Goal: Communication & Community: Answer question/provide support

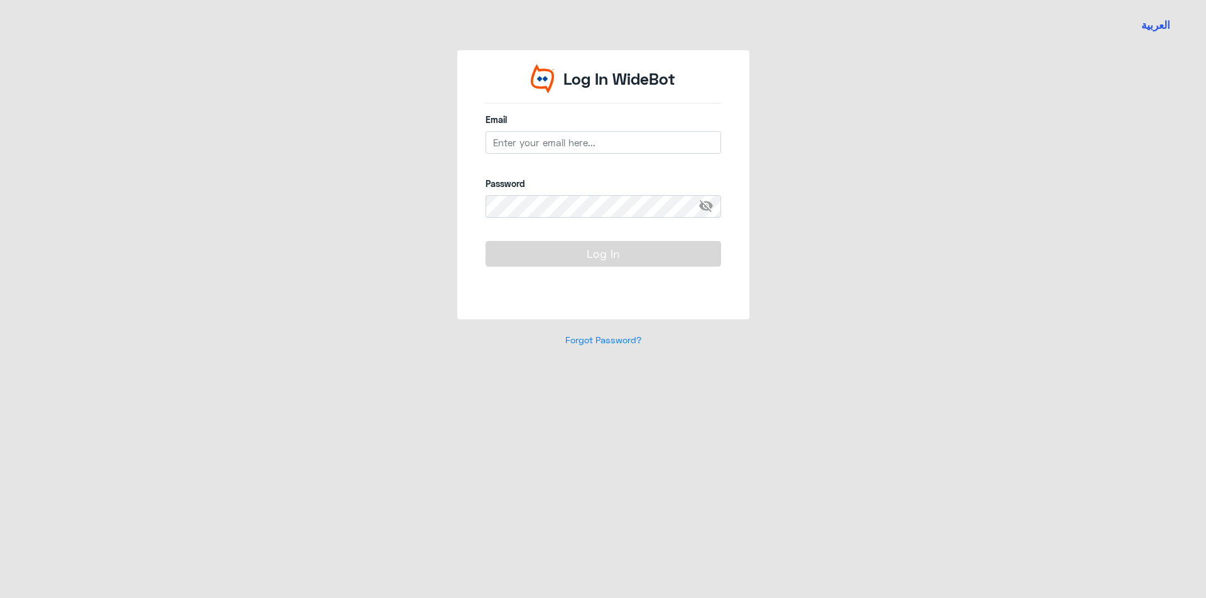
type input "[EMAIL_ADDRESS][DOMAIN_NAME]"
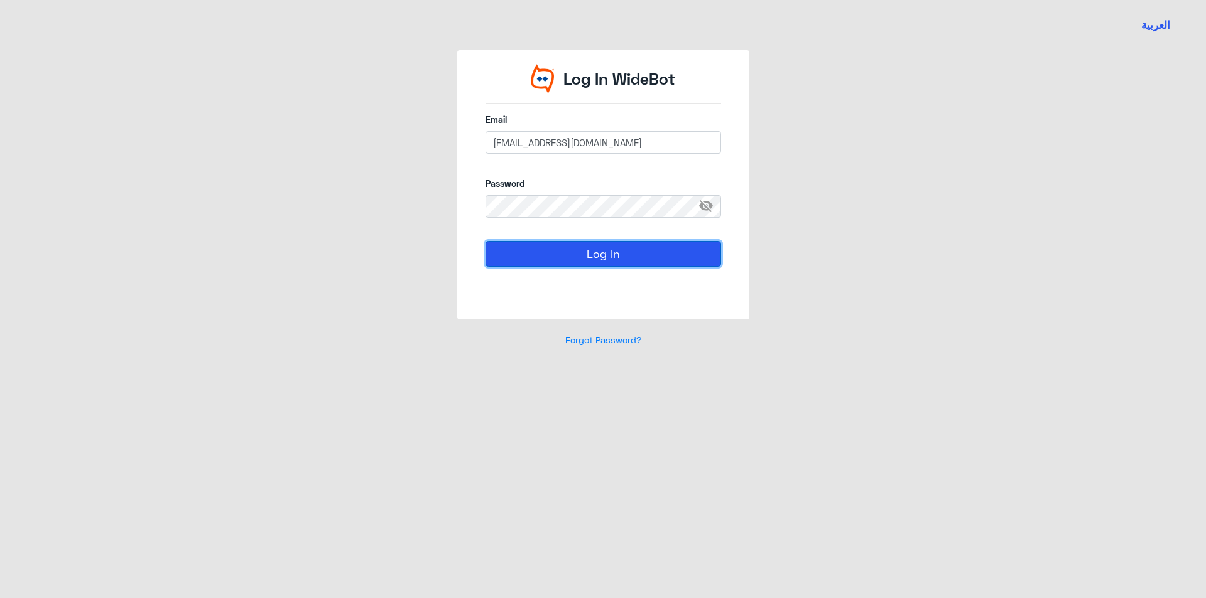
click at [615, 264] on button "Log In" at bounding box center [602, 253] width 235 height 25
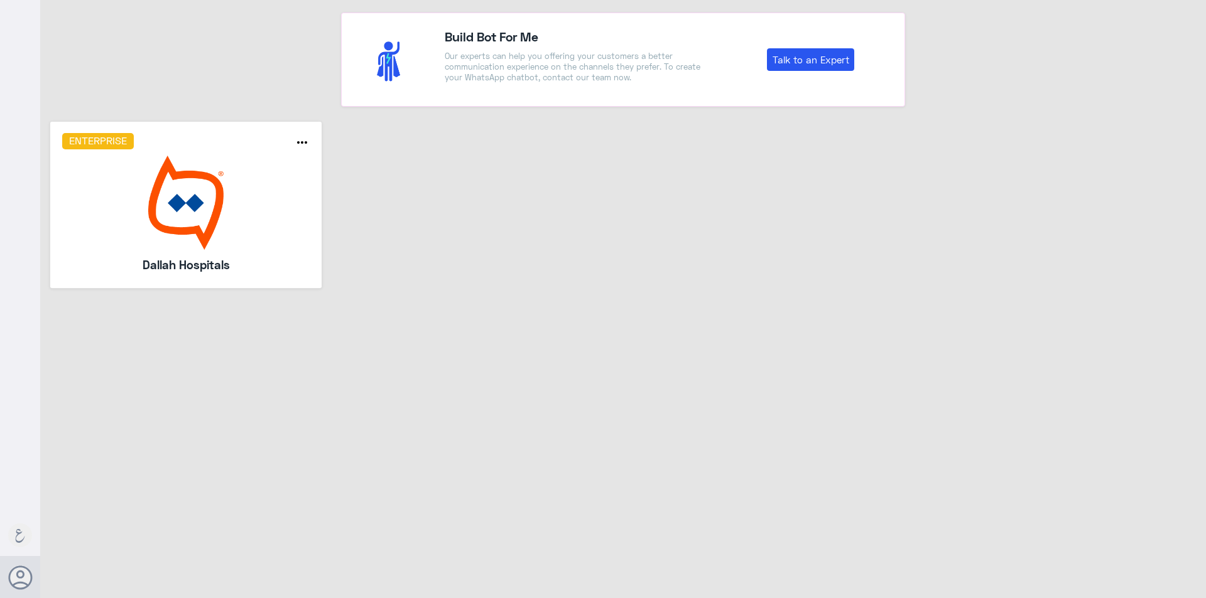
click at [219, 245] on img at bounding box center [186, 203] width 248 height 94
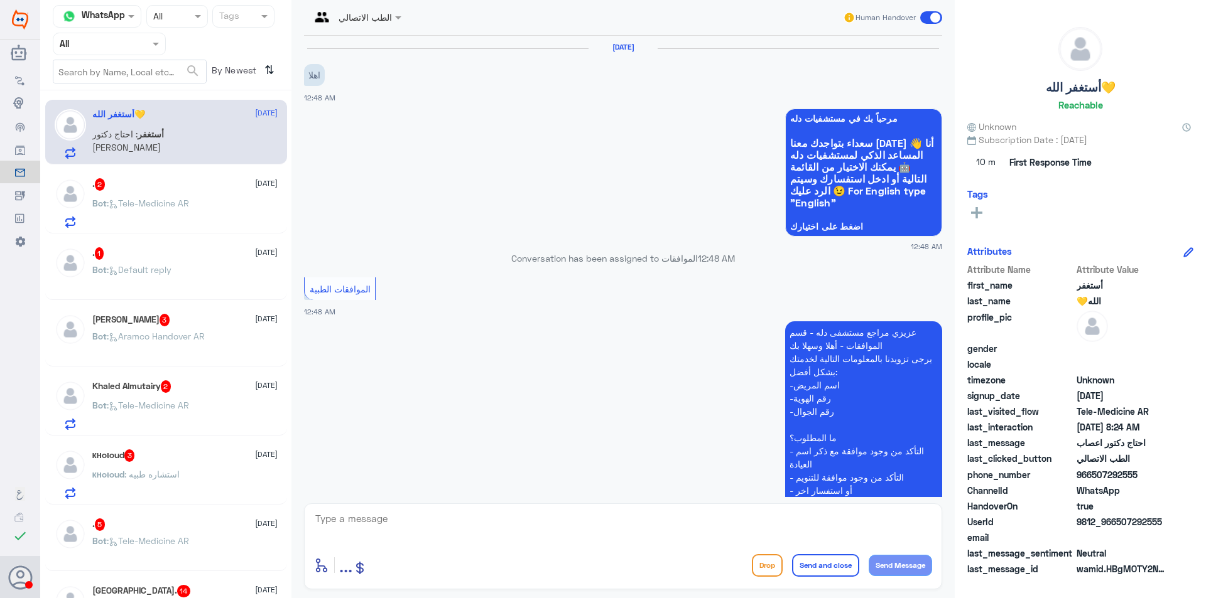
scroll to position [1120, 0]
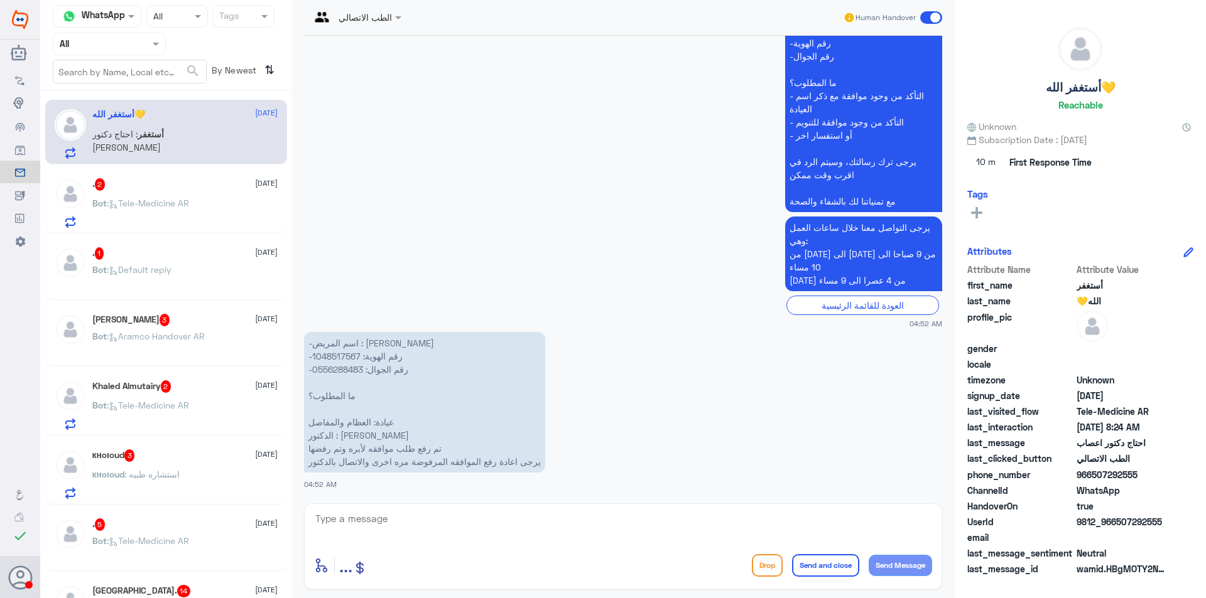
click at [202, 199] on div ". 2 [DATE] Bot : Tele-Medicine AR" at bounding box center [184, 203] width 185 height 50
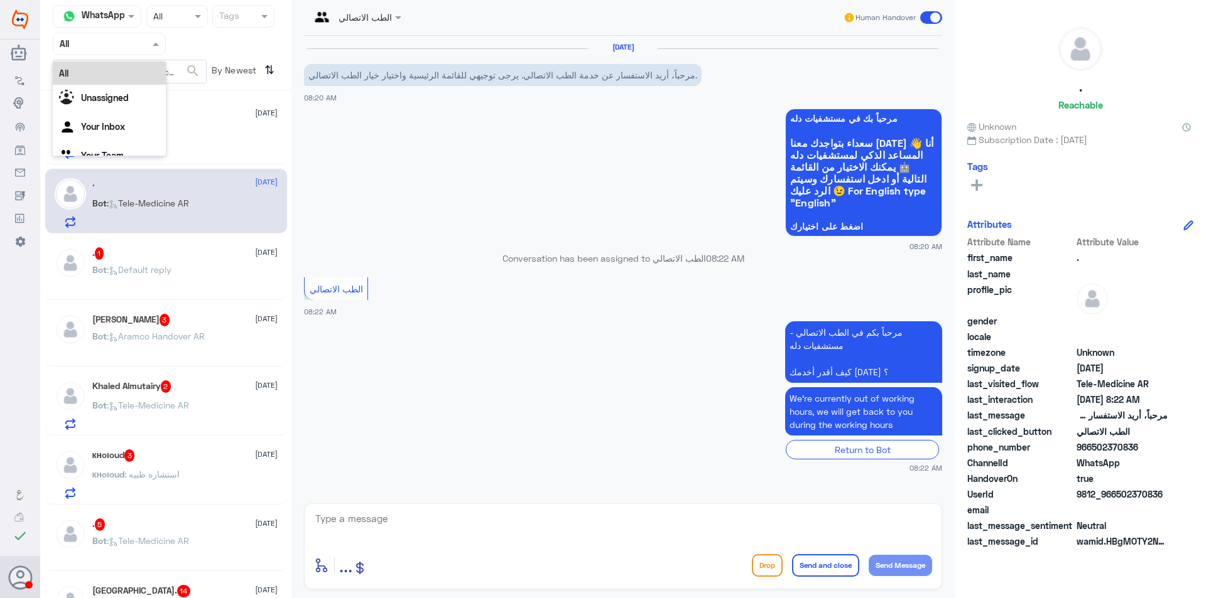
click at [112, 43] on input "text" at bounding box center [94, 43] width 69 height 14
click at [123, 136] on div "Your Inbox" at bounding box center [109, 128] width 113 height 29
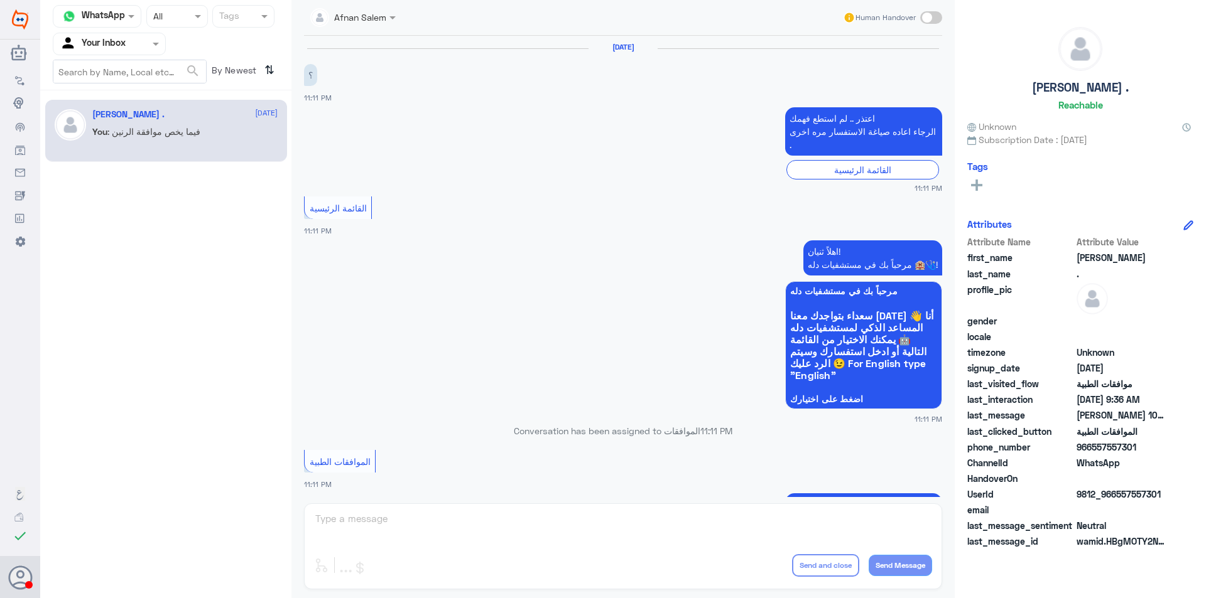
scroll to position [1304, 0]
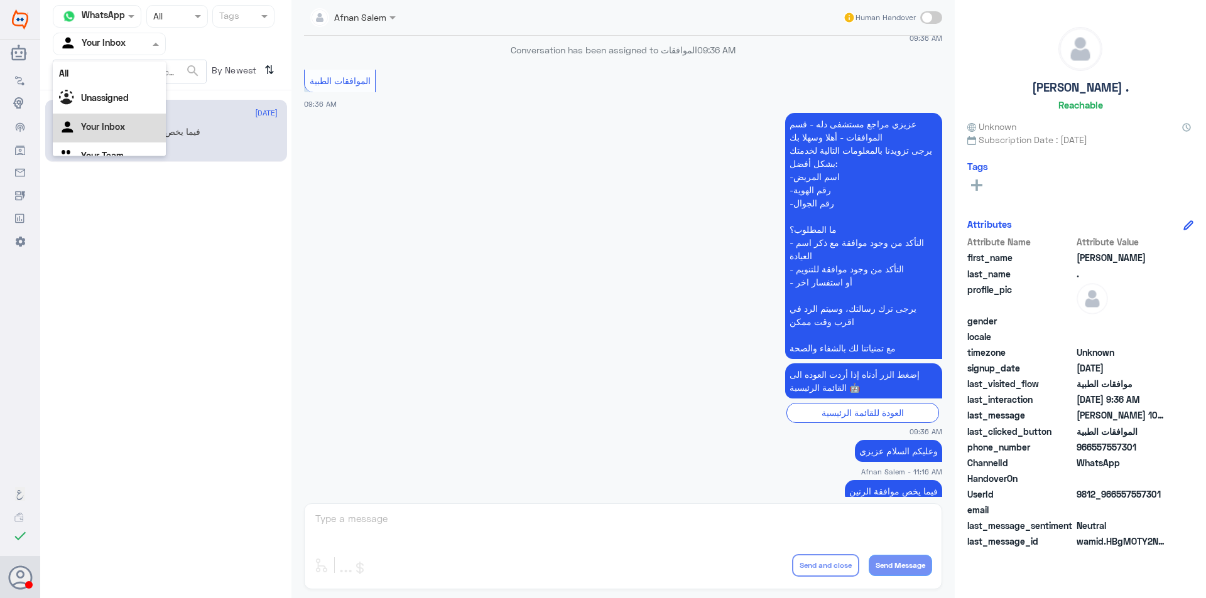
click at [113, 53] on div "Your Inbox" at bounding box center [93, 44] width 66 height 19
click at [238, 119] on div "[PERSON_NAME] . [DATE]" at bounding box center [184, 114] width 185 height 11
click at [161, 52] on div "Agent Filter Your Inbox" at bounding box center [109, 44] width 113 height 23
click at [145, 141] on div "Your Team" at bounding box center [109, 141] width 113 height 29
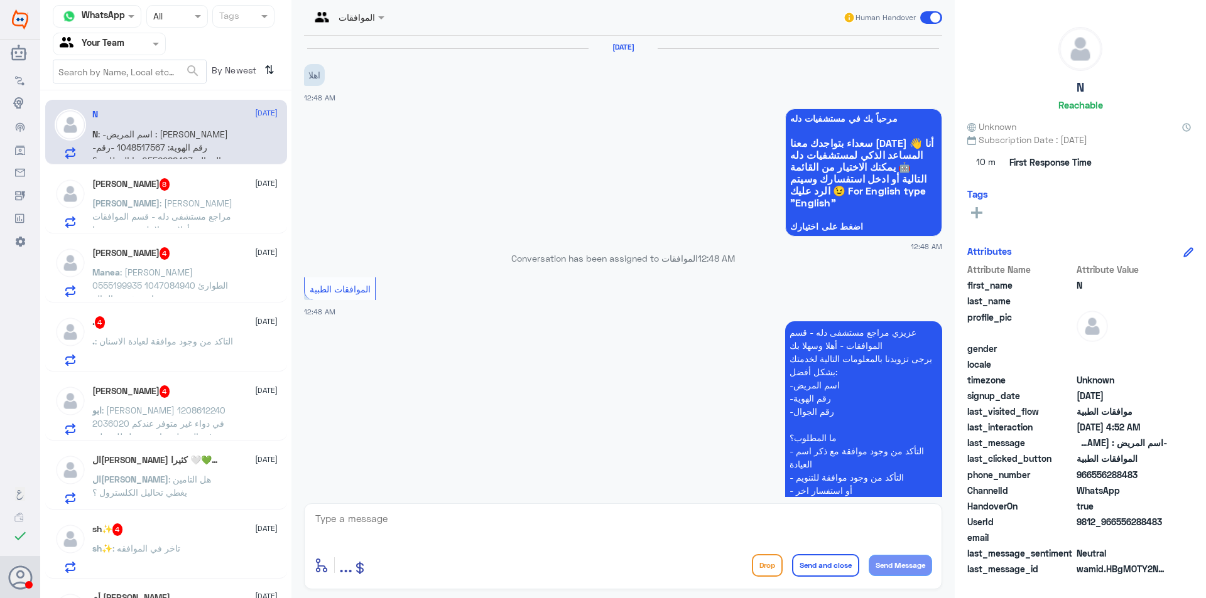
scroll to position [1120, 0]
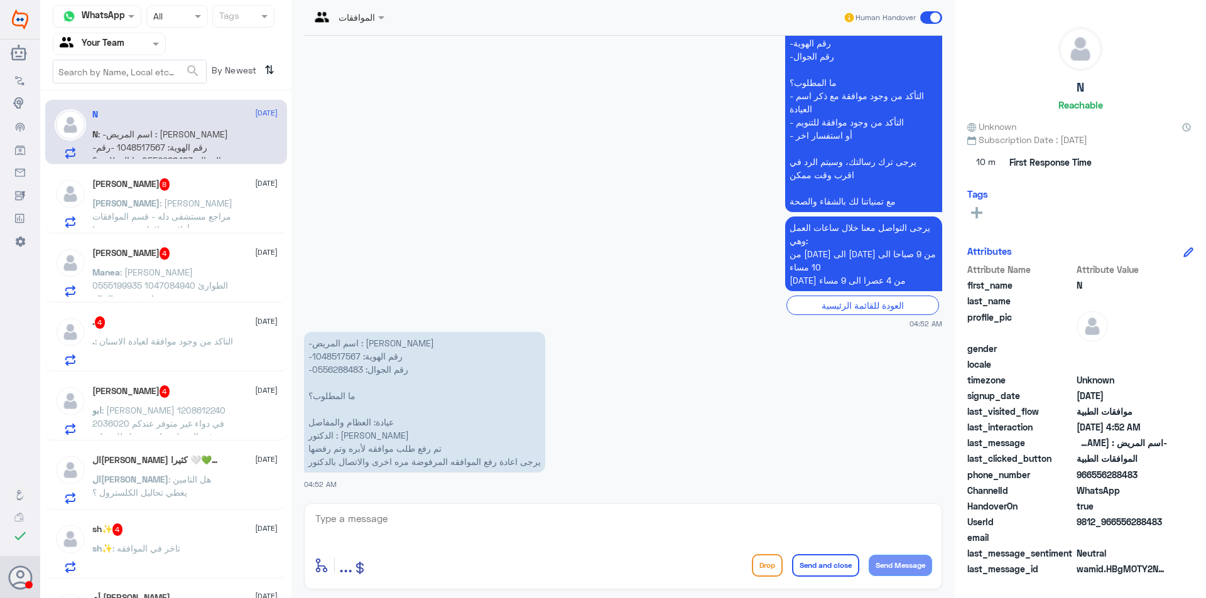
click at [189, 218] on span ": [PERSON_NAME] مراجع مستشفى دله - قسم الموافقات - أهلا وسهلا بك يرجى تزويدنا ب…" at bounding box center [162, 243] width 140 height 90
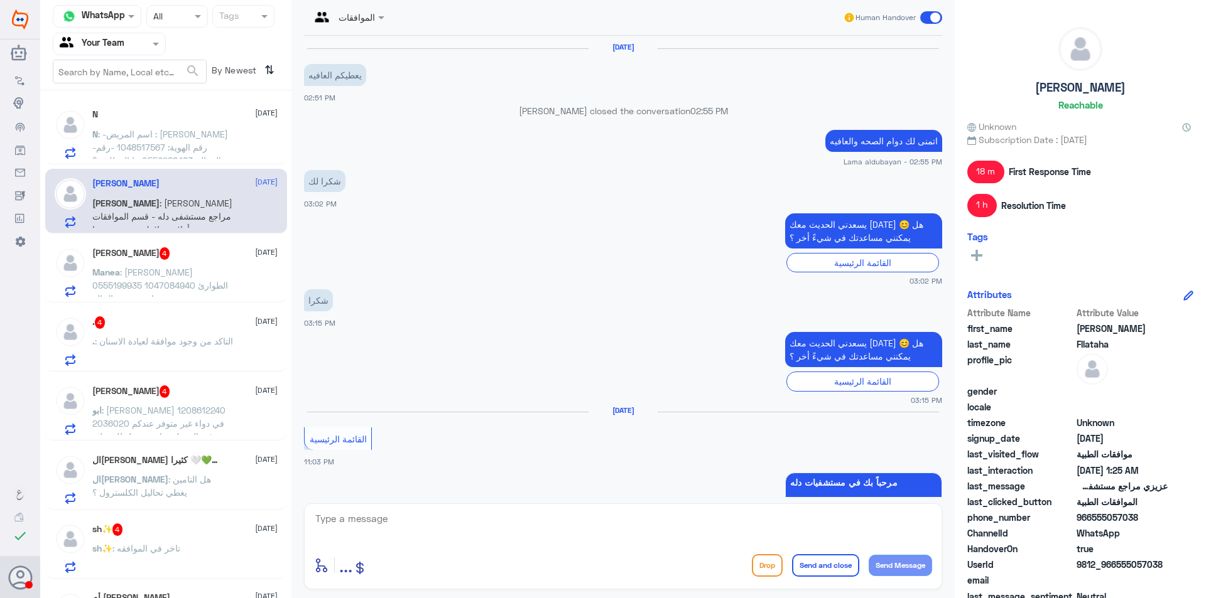
scroll to position [1265, 0]
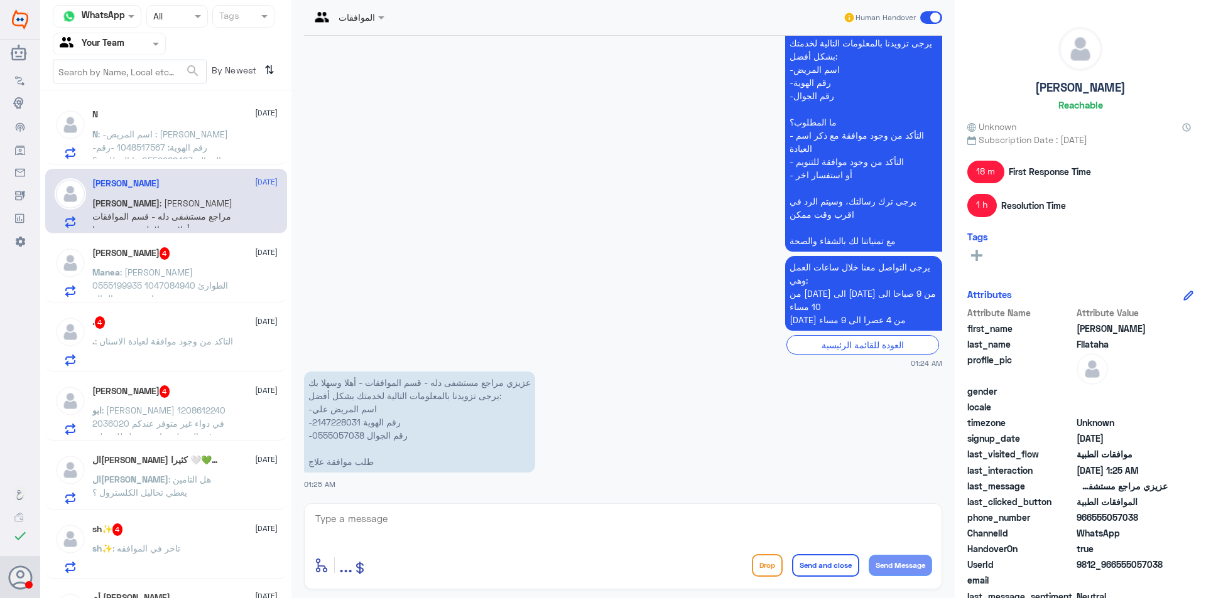
click at [165, 247] on div "Manea Alghofaily 4 [DATE] Manea : [PERSON_NAME] 0555199935 1047084940 الطوارئ ا…" at bounding box center [166, 270] width 242 height 65
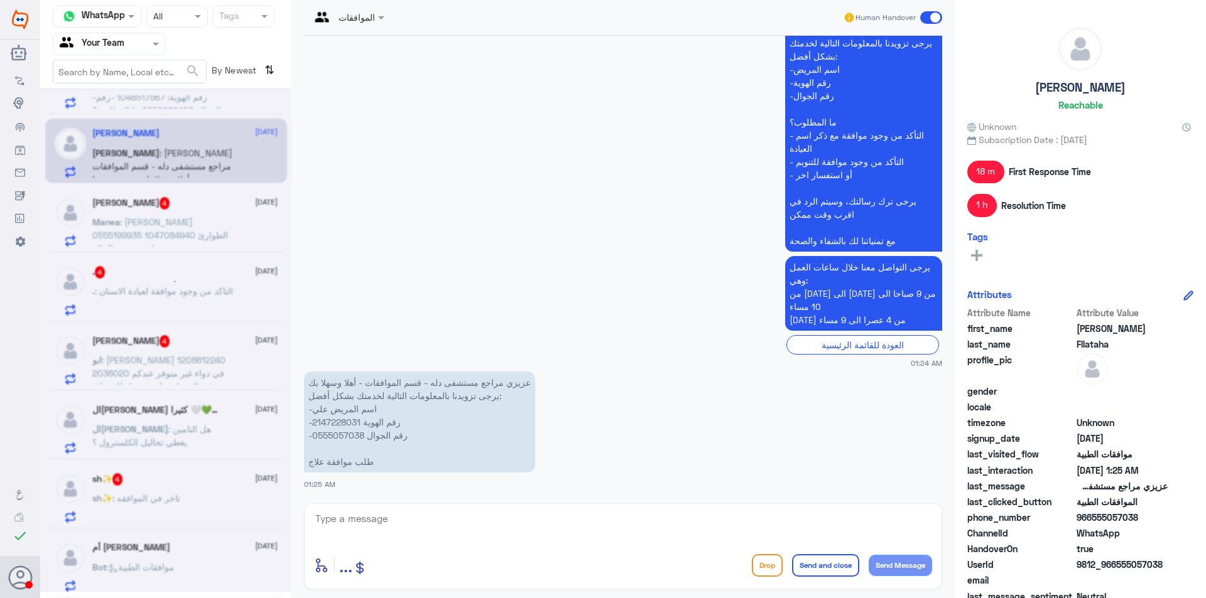
scroll to position [6, 0]
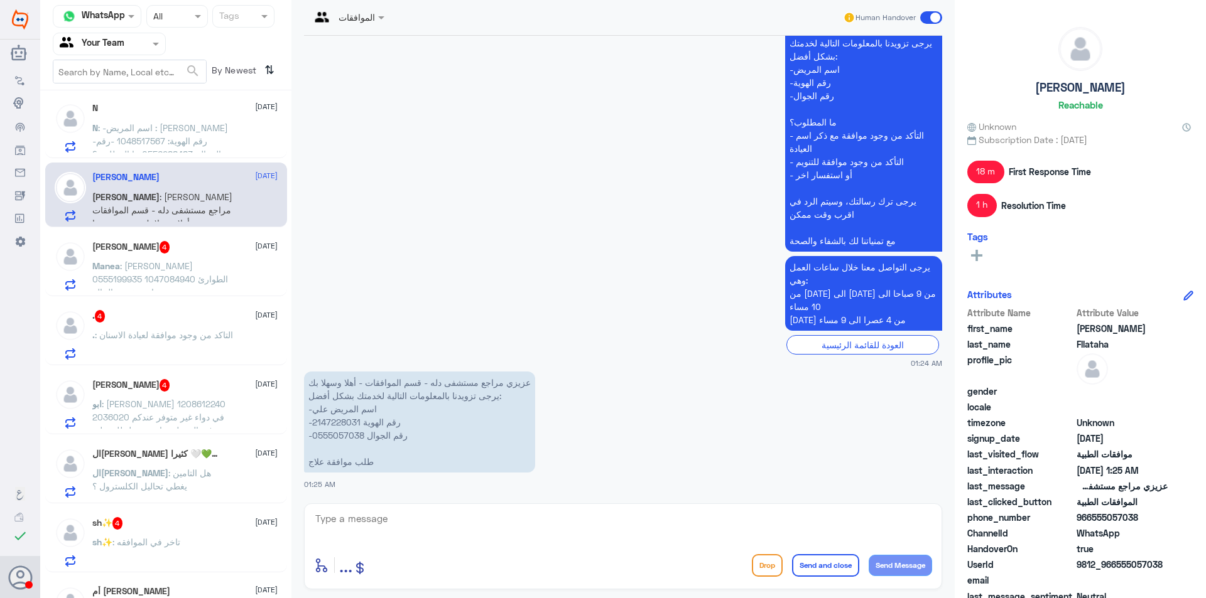
click at [186, 278] on span ": [PERSON_NAME] 0555199935 1047084940 الطوارئ اريد تقرير بالحالة" at bounding box center [160, 279] width 136 height 37
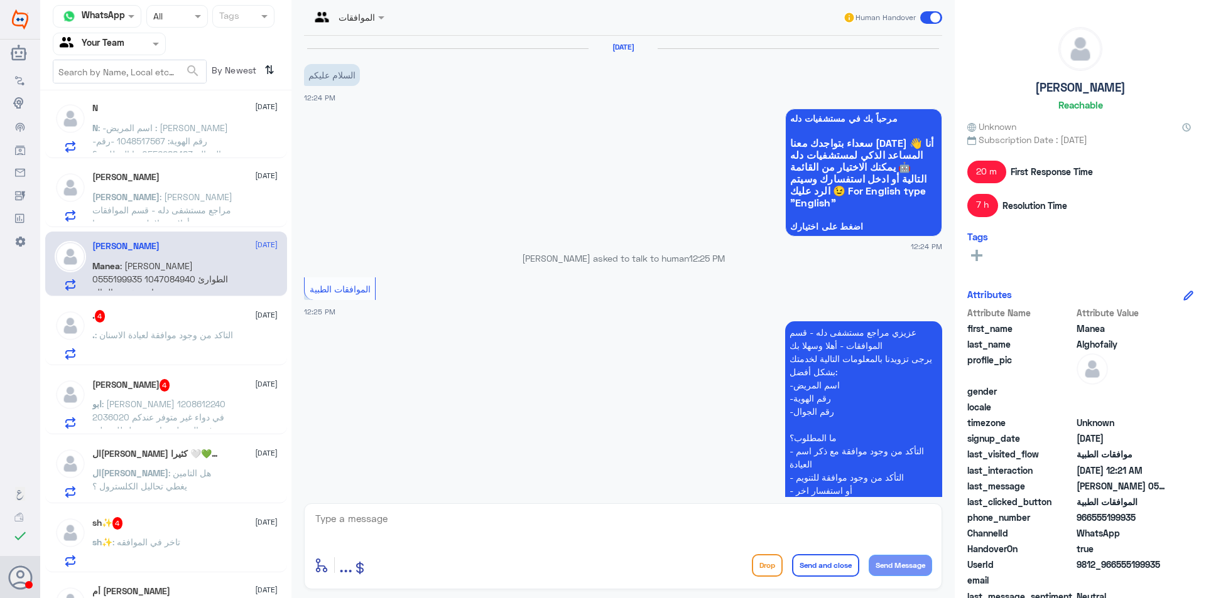
scroll to position [1222, 0]
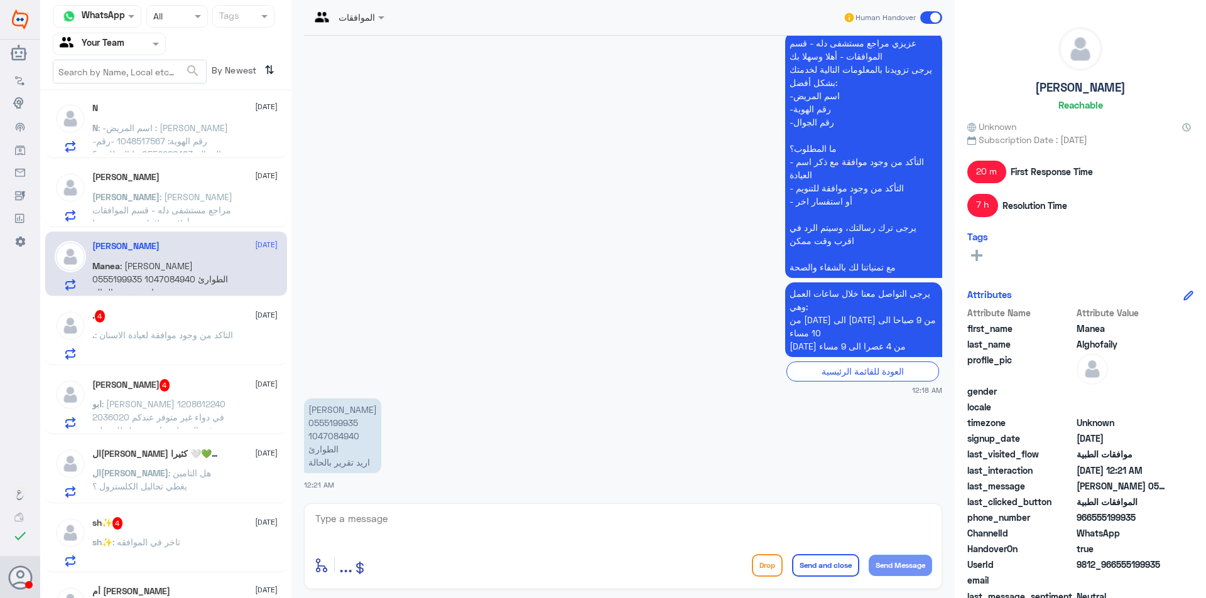
click at [202, 338] on span ": التاكد من وجود موافقة لعيادة الاسنان" at bounding box center [164, 335] width 138 height 11
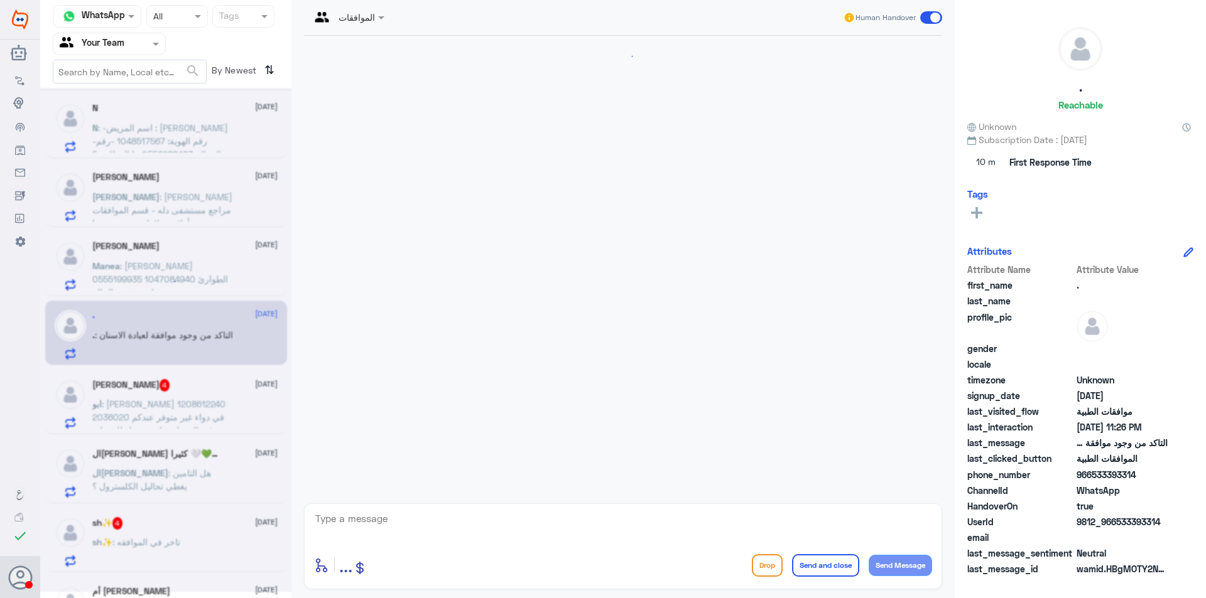
scroll to position [306, 0]
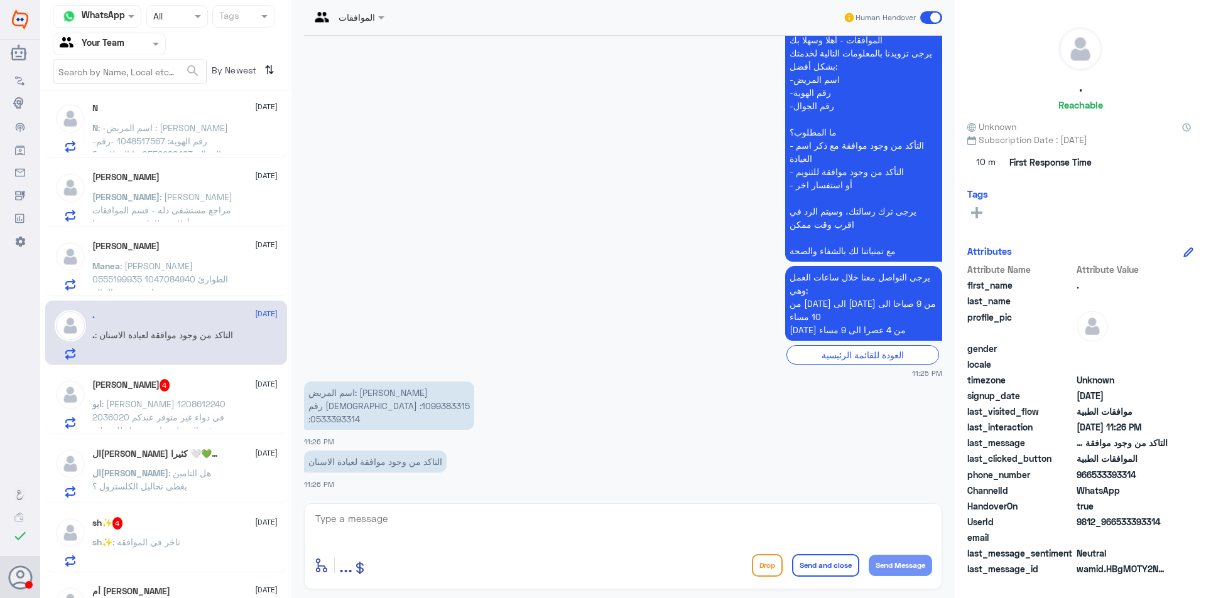
click at [212, 396] on div "[PERSON_NAME] 4 [DATE] ابو : [PERSON_NAME] 1208612240 2036020 في دواء غير متوفر…" at bounding box center [184, 404] width 185 height 50
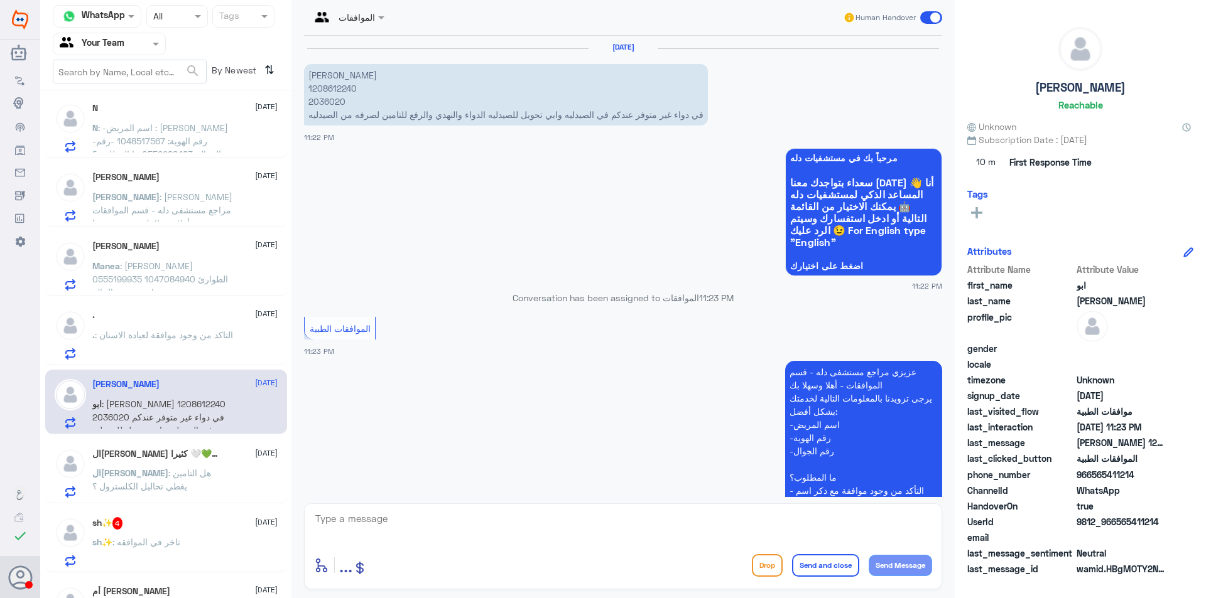
scroll to position [398, 0]
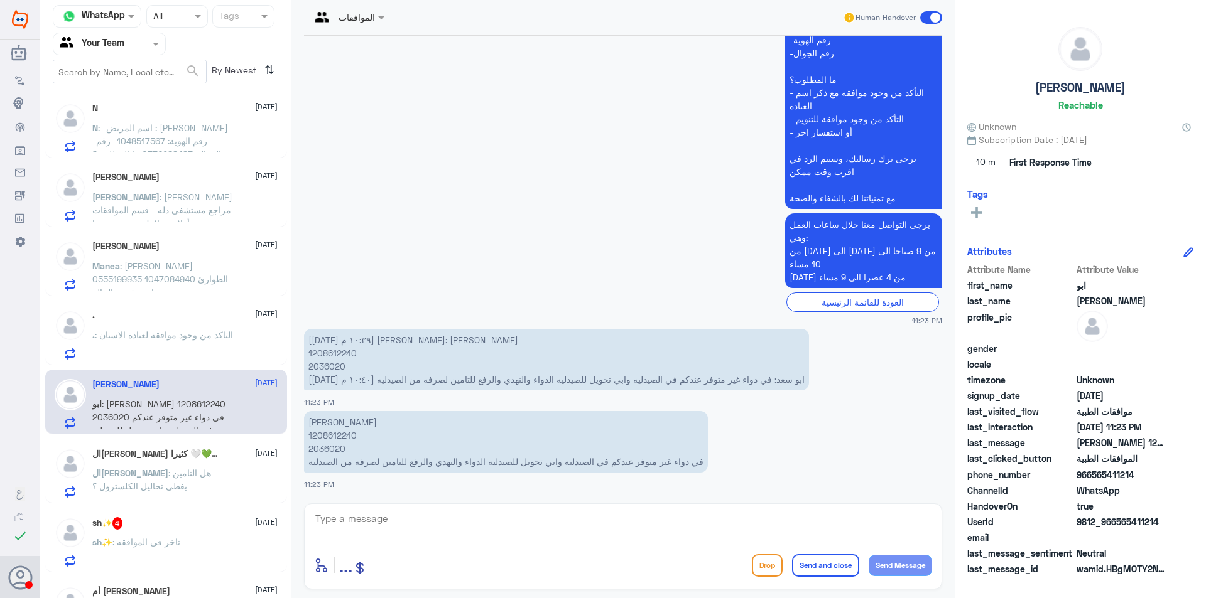
click at [221, 456] on div "ال[PERSON_NAME] كثيرا 🤍💚 4 [DATE]" at bounding box center [184, 454] width 185 height 13
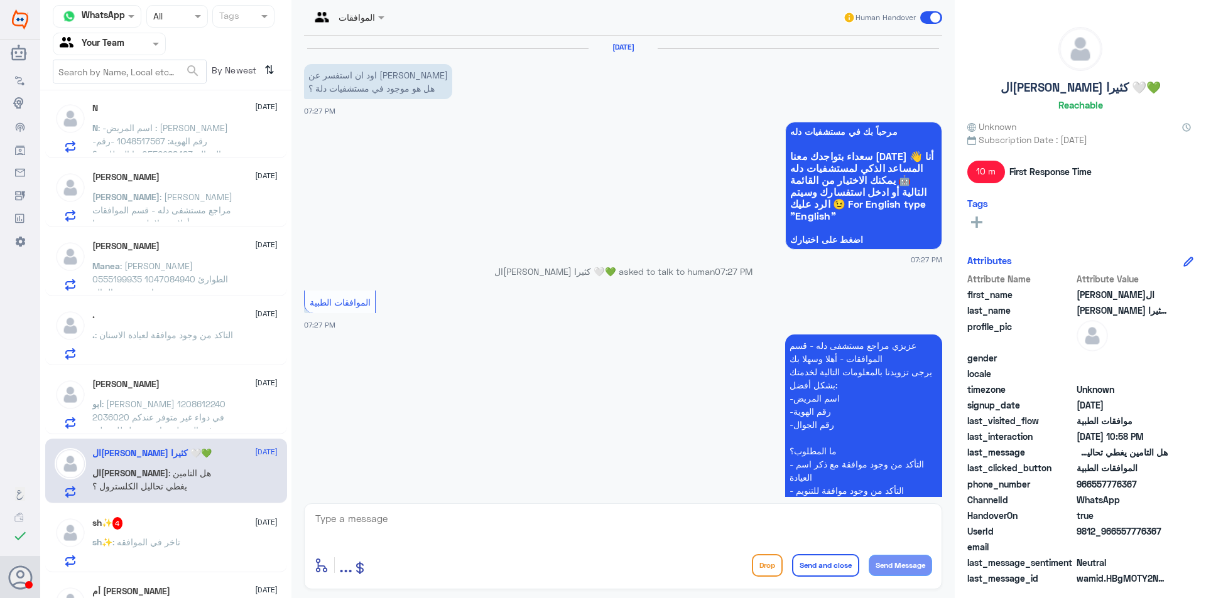
scroll to position [1114, 0]
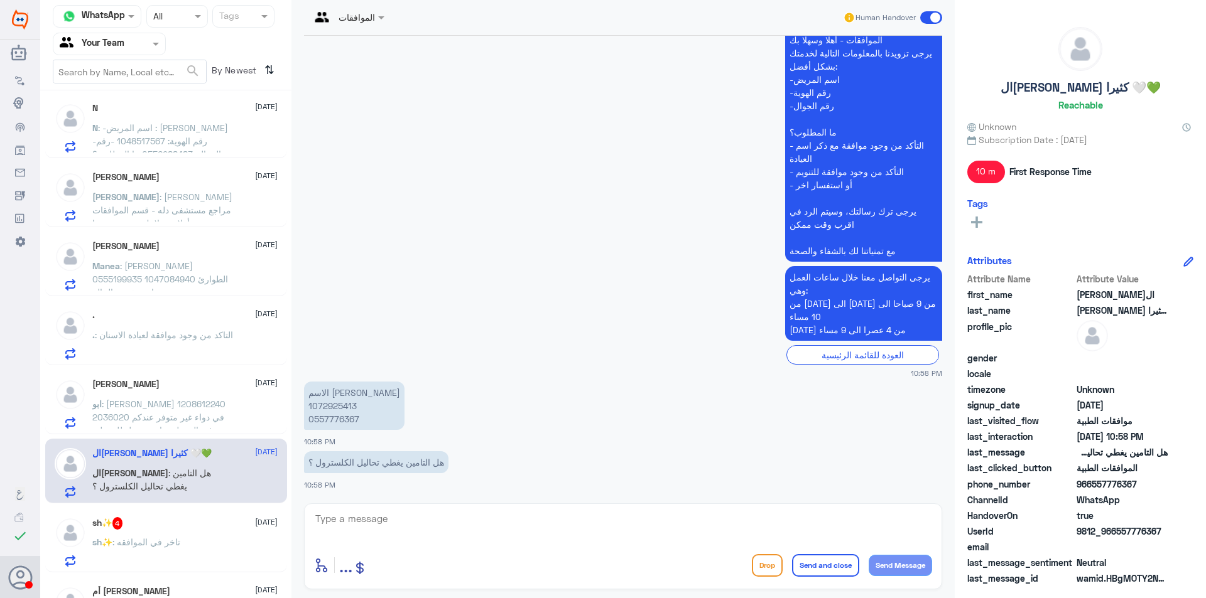
click at [213, 527] on div "sh✨ 4 [DATE]" at bounding box center [184, 523] width 185 height 13
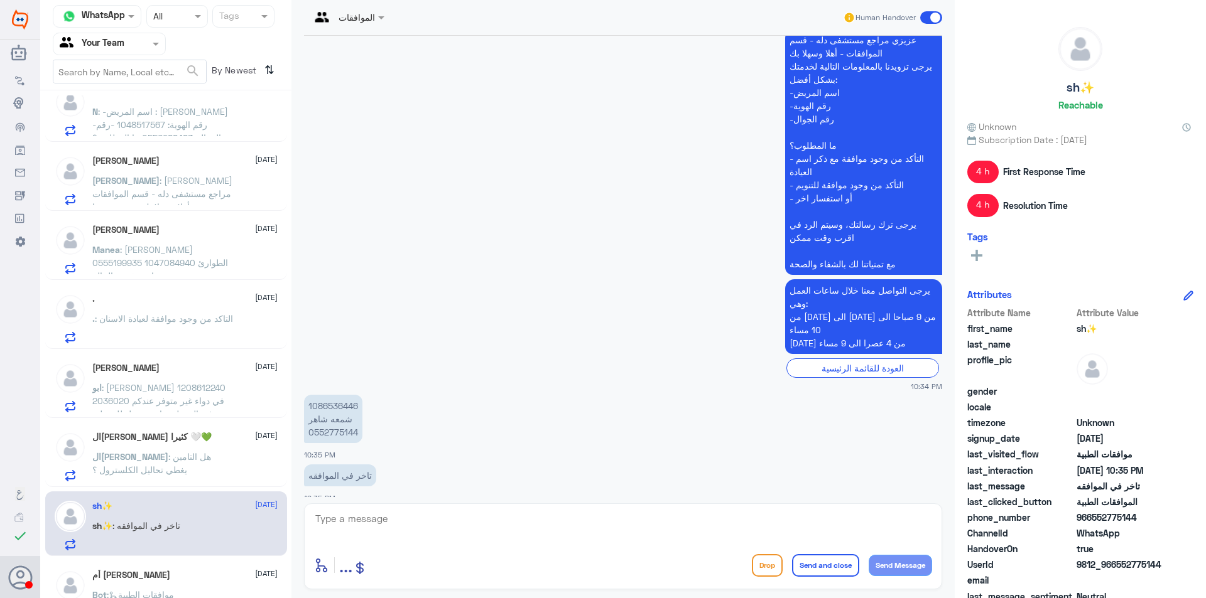
scroll to position [50, 0]
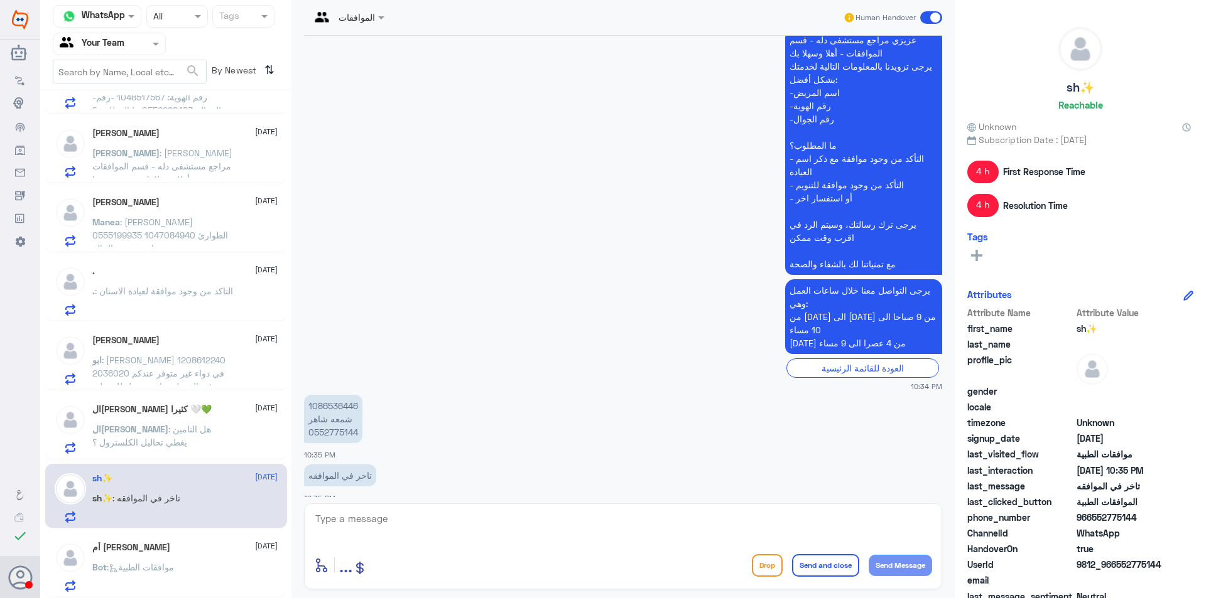
click at [208, 557] on div "أم [PERSON_NAME] [DATE] Bot : موافقات الطبية" at bounding box center [184, 568] width 185 height 50
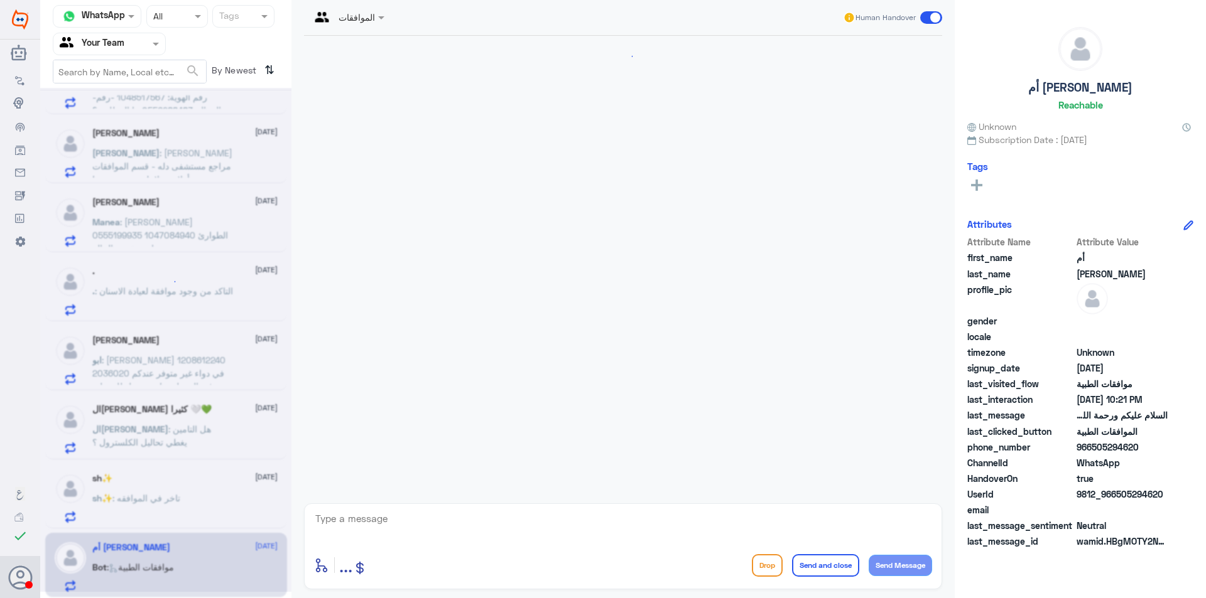
scroll to position [193, 0]
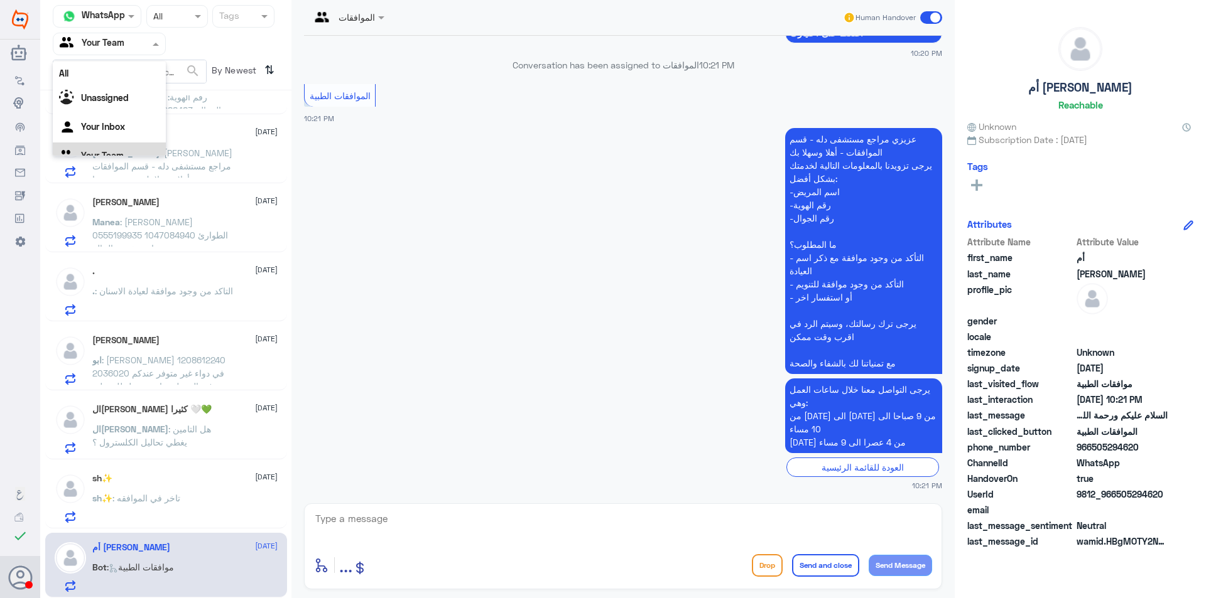
click at [105, 46] on input "text" at bounding box center [94, 43] width 69 height 14
click at [118, 79] on b "Unassigned" at bounding box center [105, 82] width 48 height 11
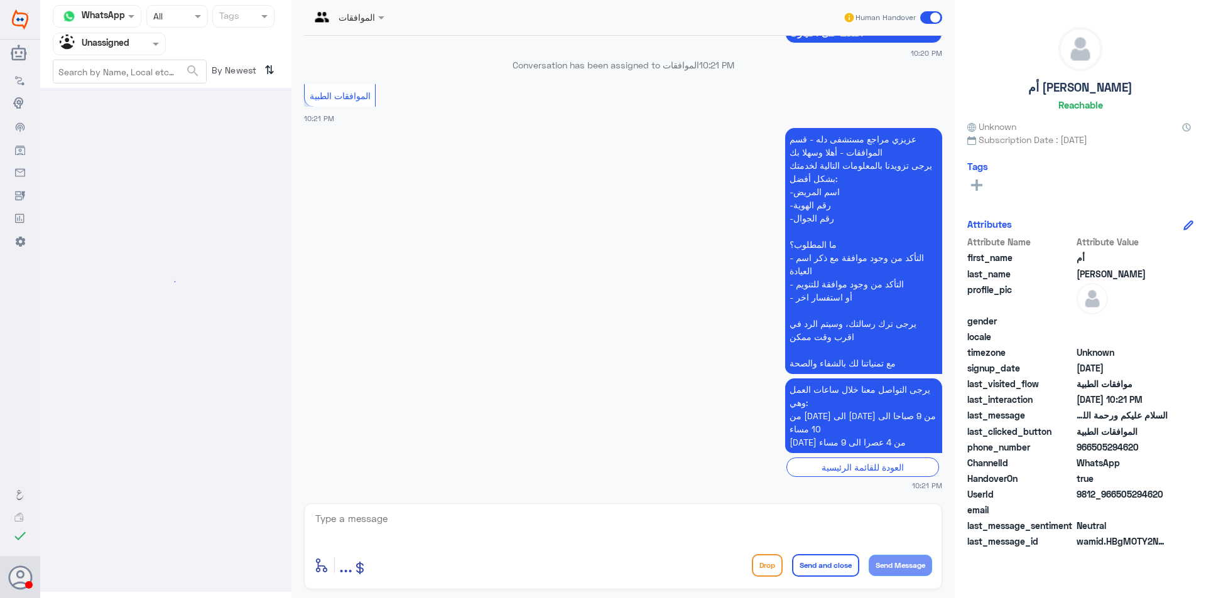
scroll to position [0, 0]
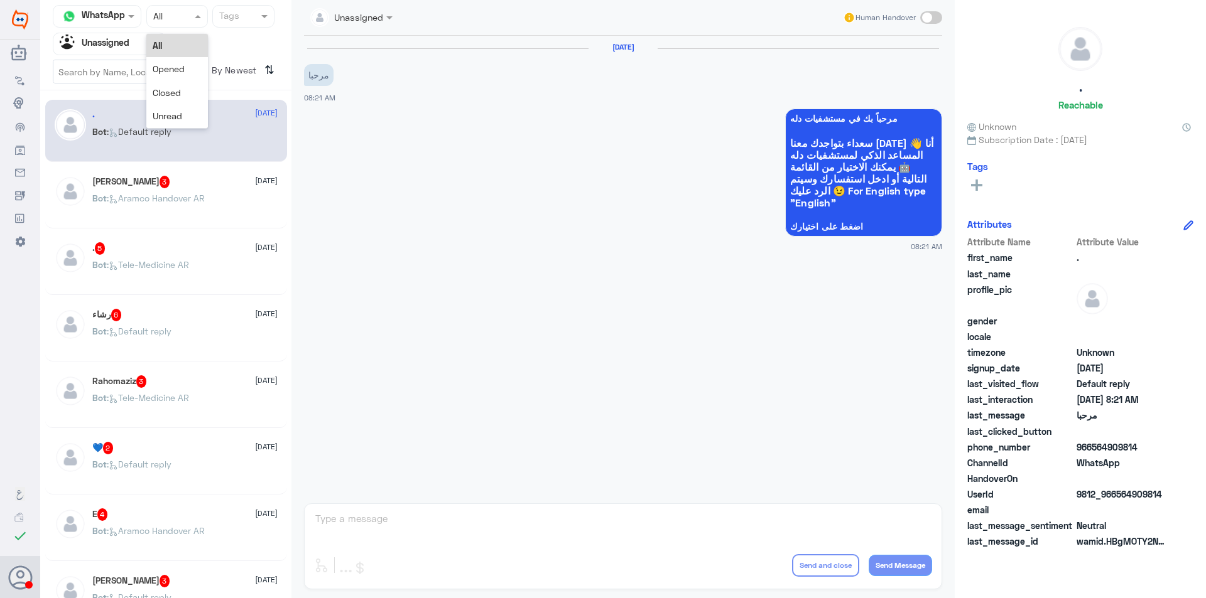
click at [178, 8] on div "Status × All" at bounding box center [177, 16] width 62 height 23
click at [191, 97] on div "Closed" at bounding box center [177, 92] width 62 height 23
click at [186, 190] on div "[PERSON_NAME] 3 [DATE] Bot : Aramco Handover AR" at bounding box center [184, 199] width 185 height 47
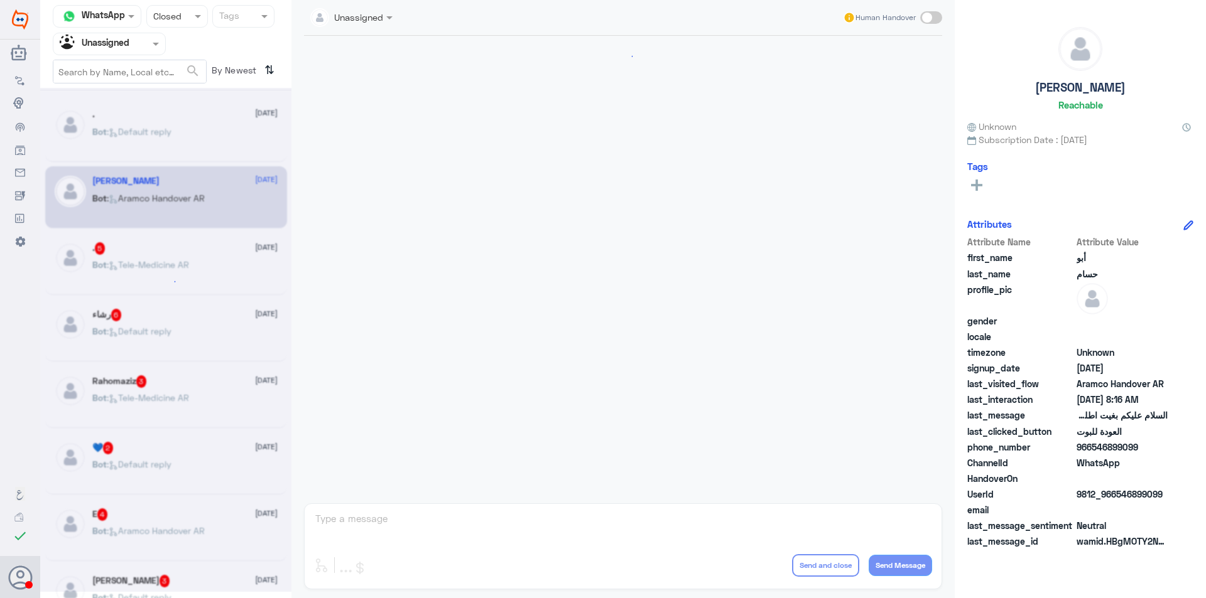
scroll to position [116, 0]
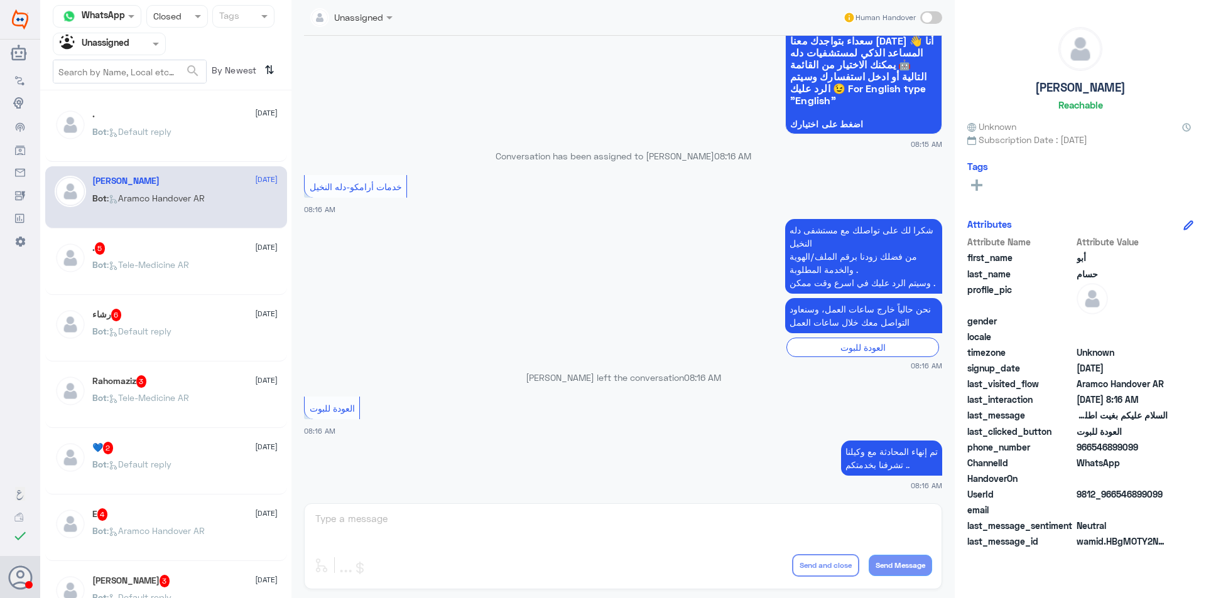
click at [189, 259] on p "Bot : Tele-Medicine AR" at bounding box center [140, 273] width 97 height 31
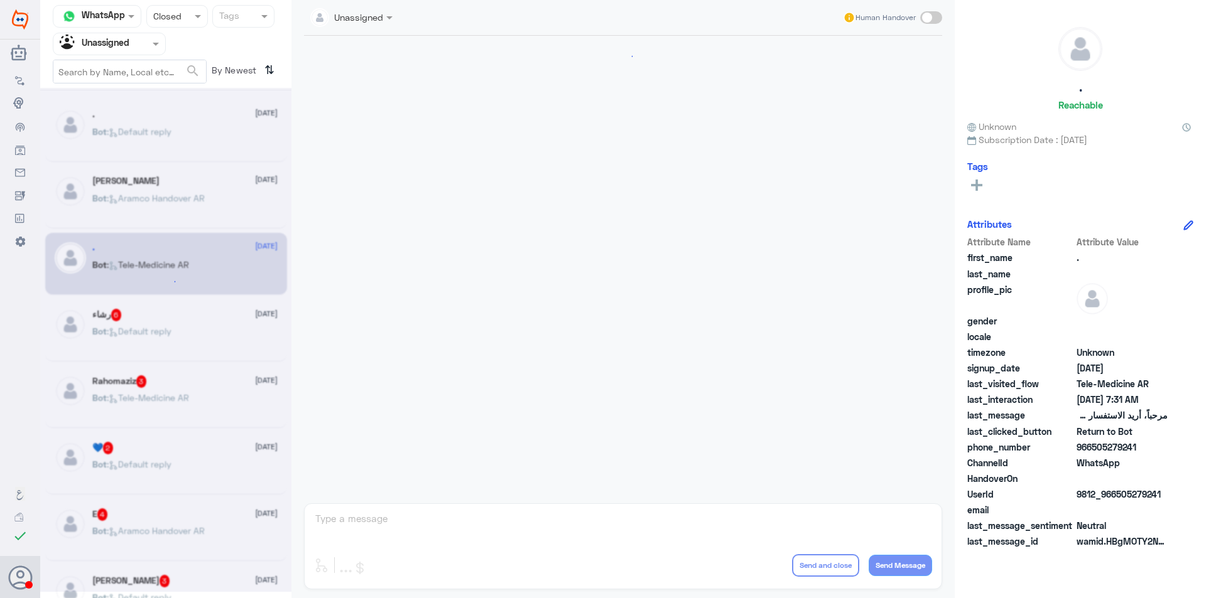
scroll to position [655, 0]
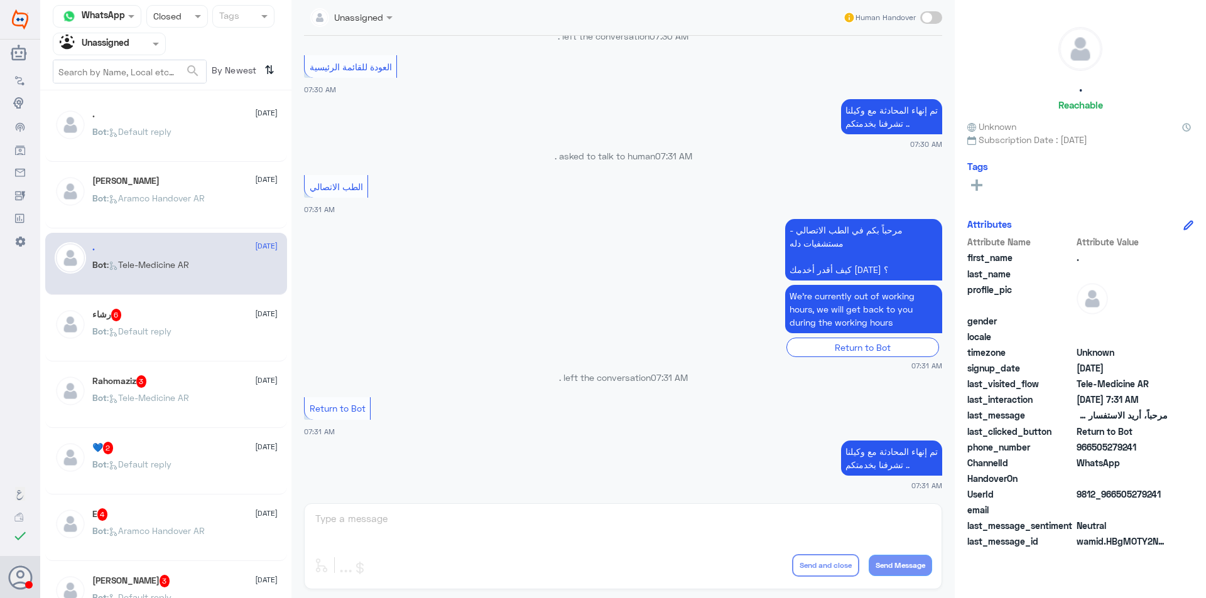
click at [203, 400] on div "Bot : Tele-Medicine AR" at bounding box center [184, 408] width 185 height 28
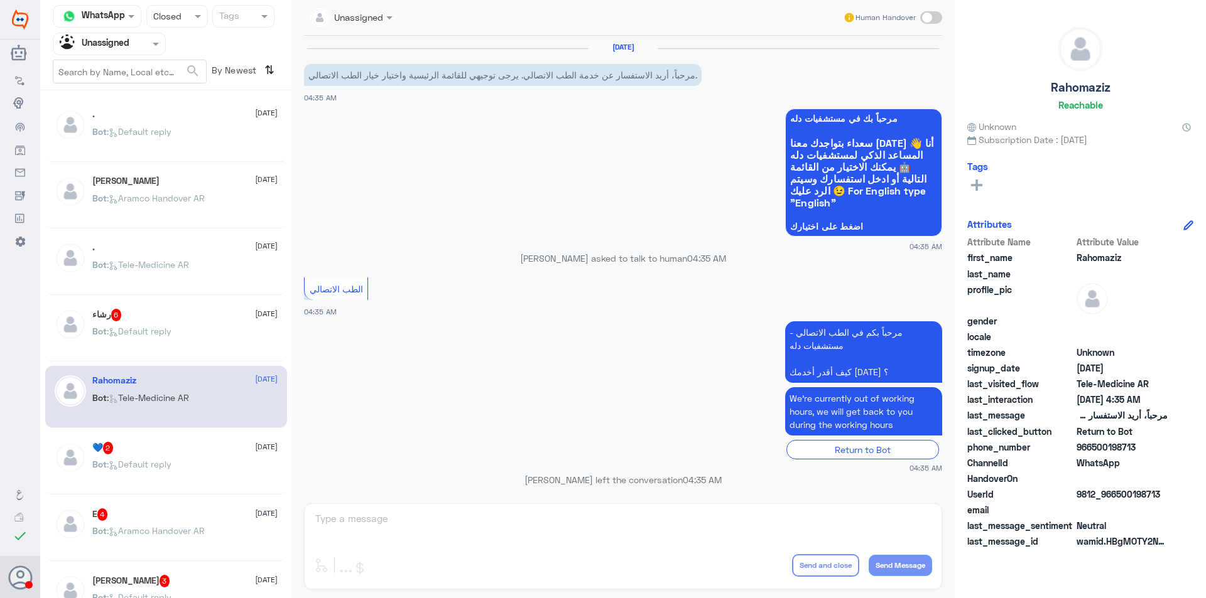
click at [207, 307] on div "رشاء 6 [DATE] Bot : Default reply" at bounding box center [166, 331] width 242 height 62
click at [206, 317] on div "رشاء 6 [DATE]" at bounding box center [184, 315] width 185 height 13
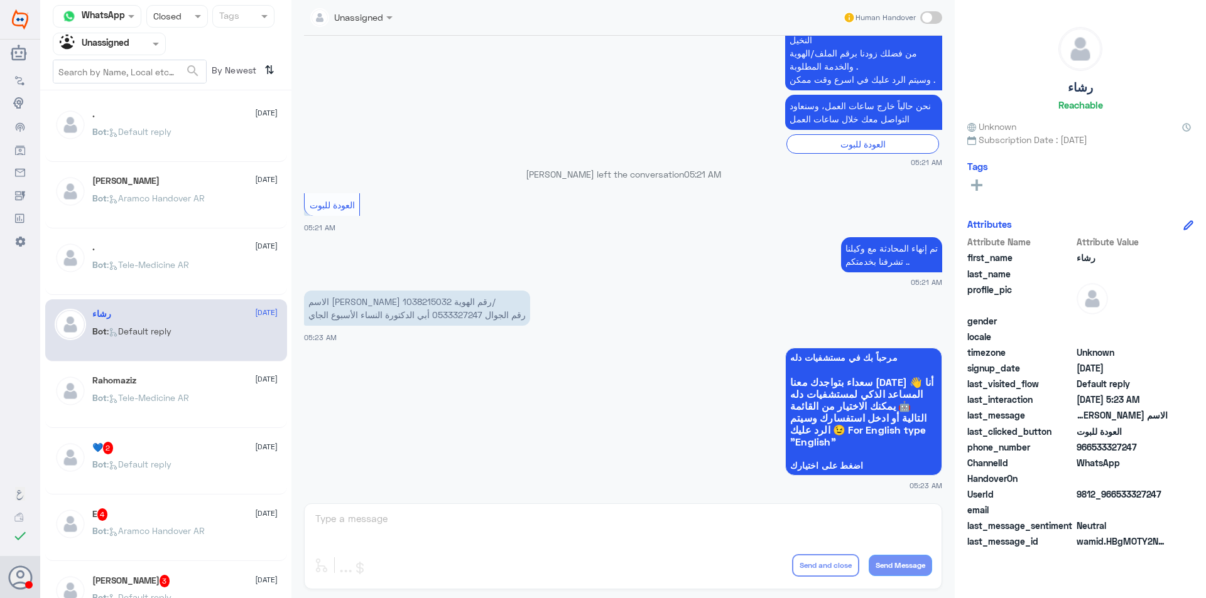
click at [217, 450] on div "💙 2 [DATE]" at bounding box center [184, 448] width 185 height 13
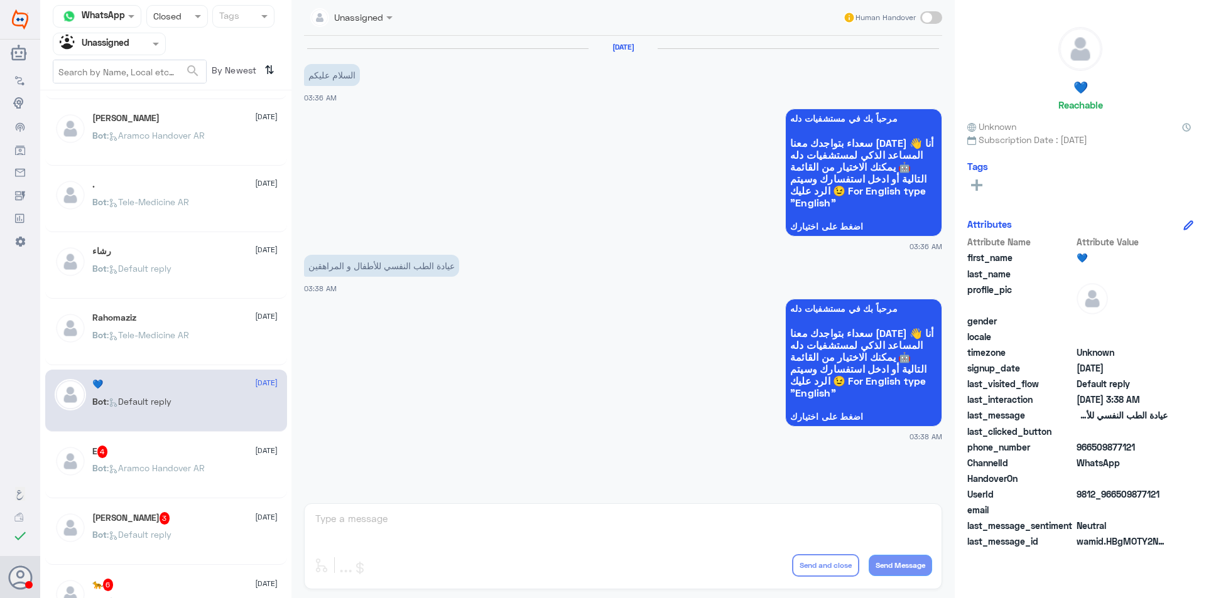
click at [200, 438] on div "E 4 [DATE] Bot : Aramco Handover AR" at bounding box center [166, 467] width 242 height 62
click at [201, 477] on p "Bot : Aramco Handover AR" at bounding box center [148, 477] width 112 height 31
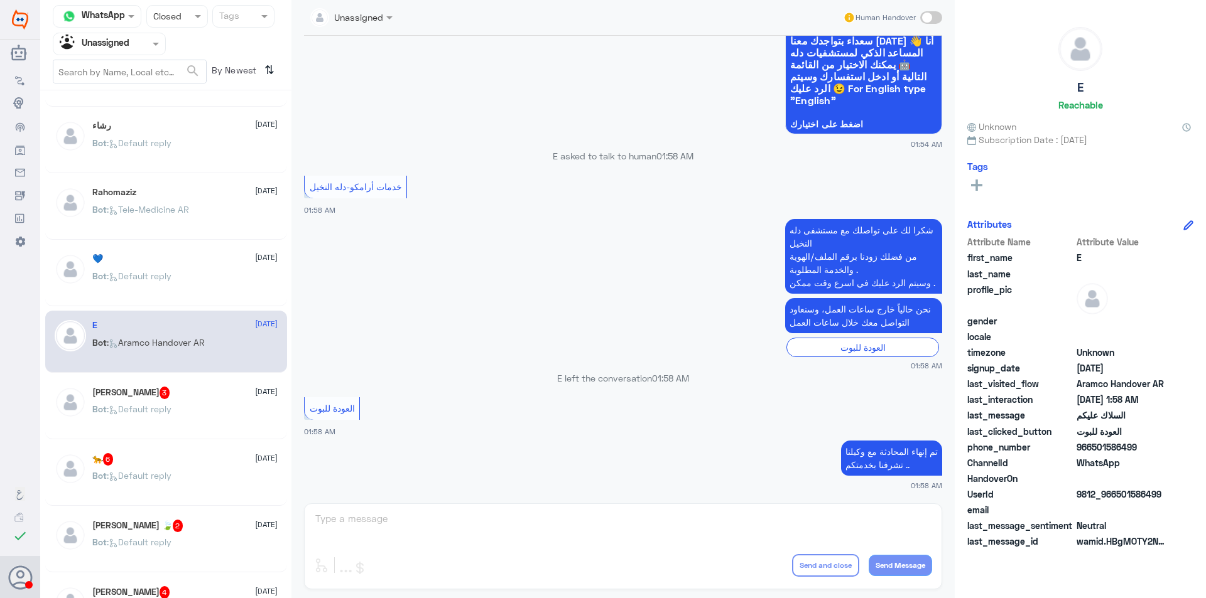
click at [192, 417] on div "Bot : Default reply" at bounding box center [184, 420] width 185 height 28
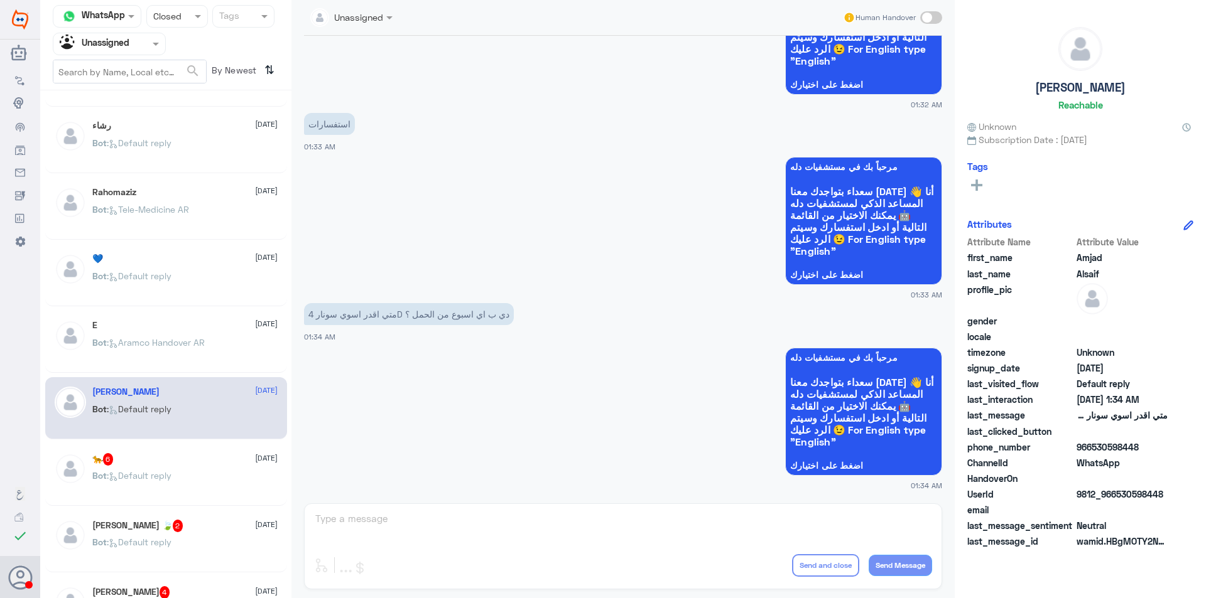
click at [228, 465] on div "🐆 6 [DATE]" at bounding box center [184, 459] width 185 height 13
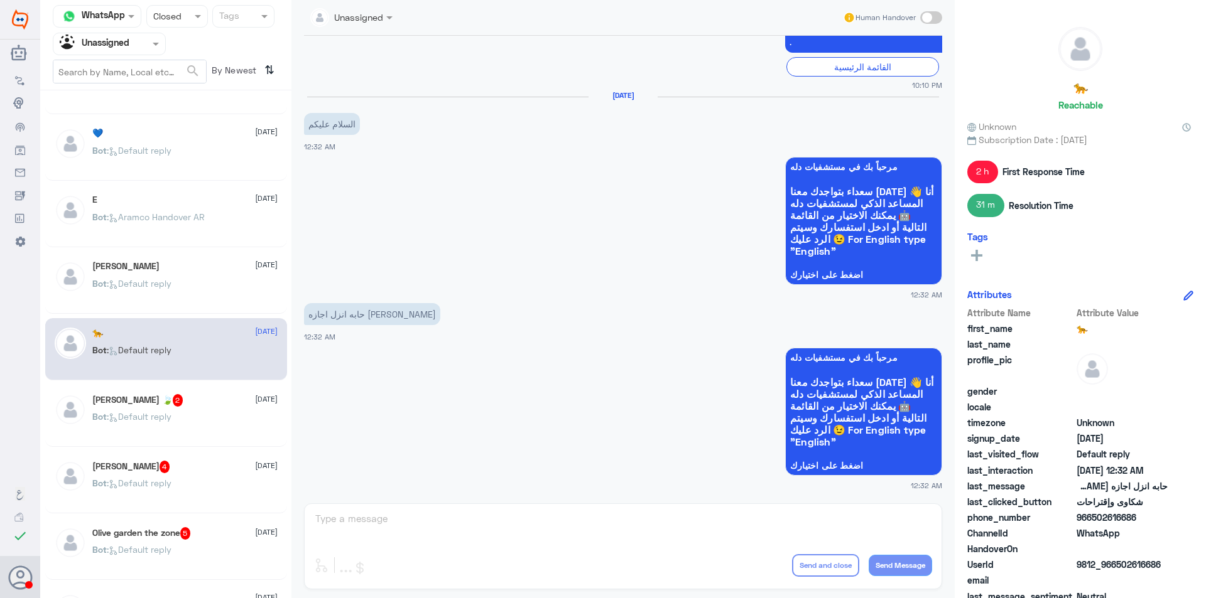
click at [208, 424] on div "Bot : Default reply" at bounding box center [184, 427] width 185 height 28
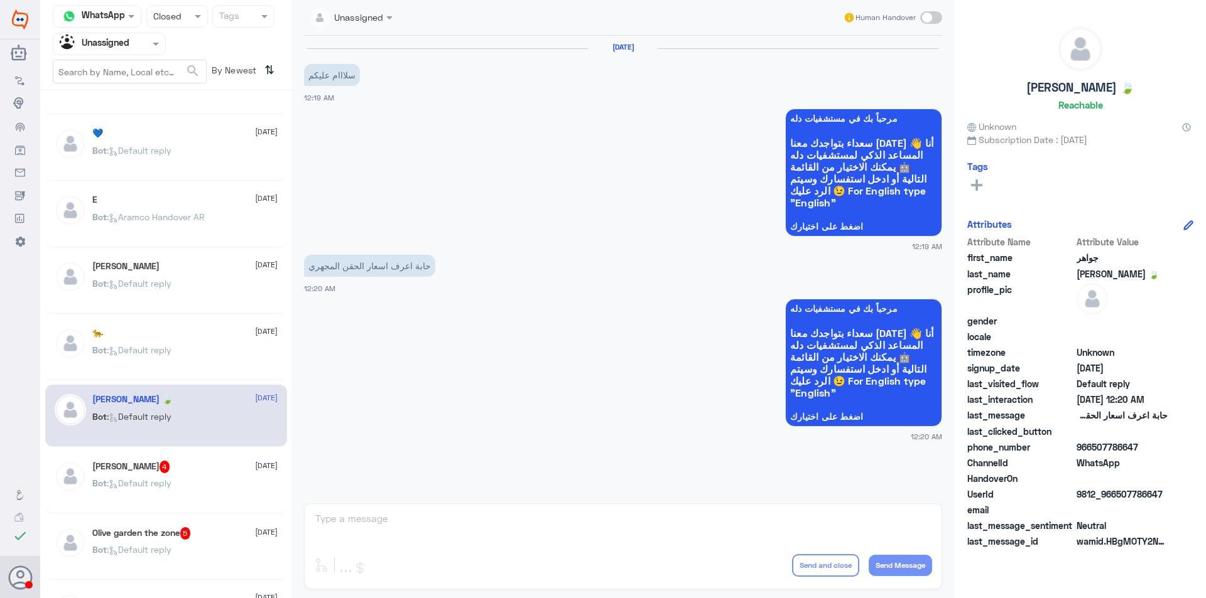
click at [197, 478] on div "[PERSON_NAME] 4 [DATE] Bot : Default reply" at bounding box center [184, 484] width 185 height 47
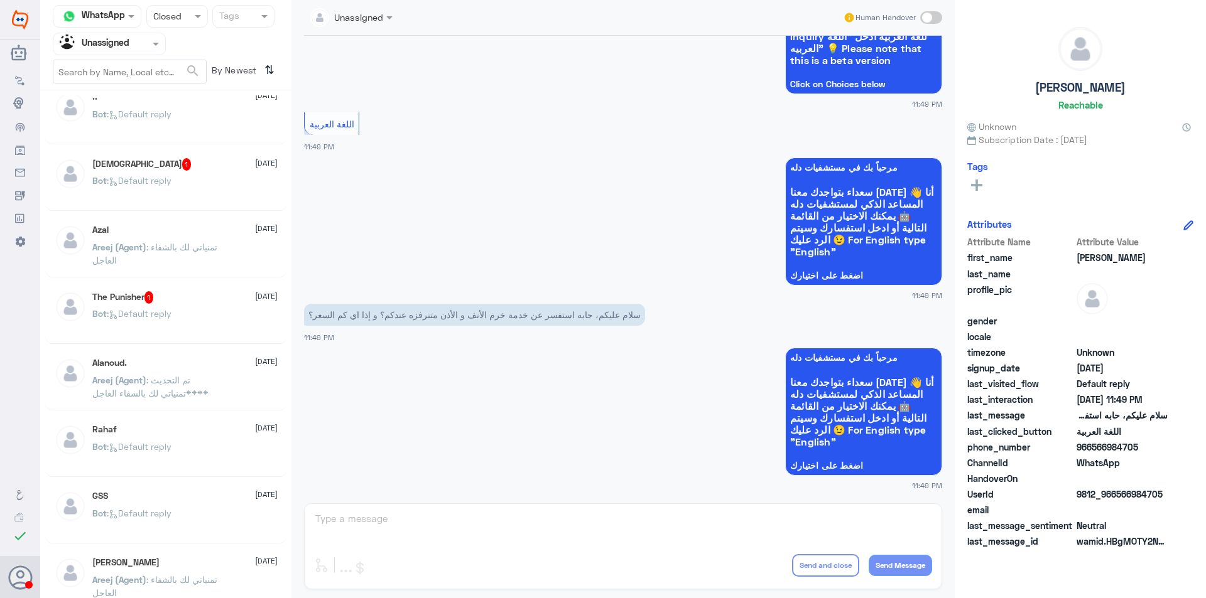
click at [193, 449] on div "Bot : Default reply" at bounding box center [184, 457] width 185 height 28
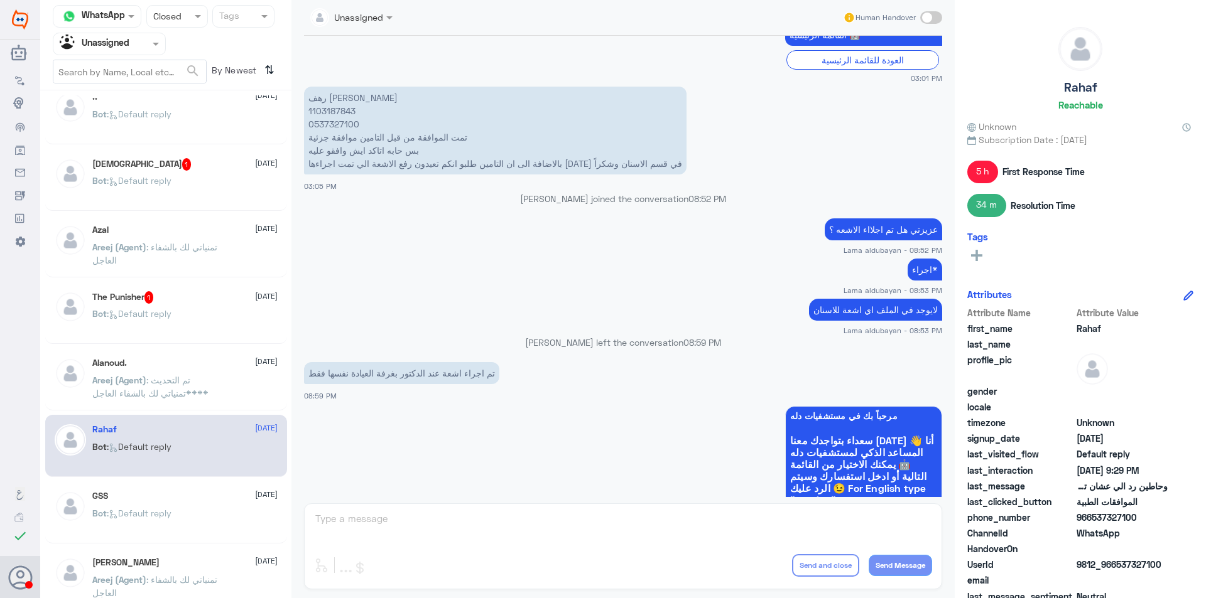
scroll to position [310, 0]
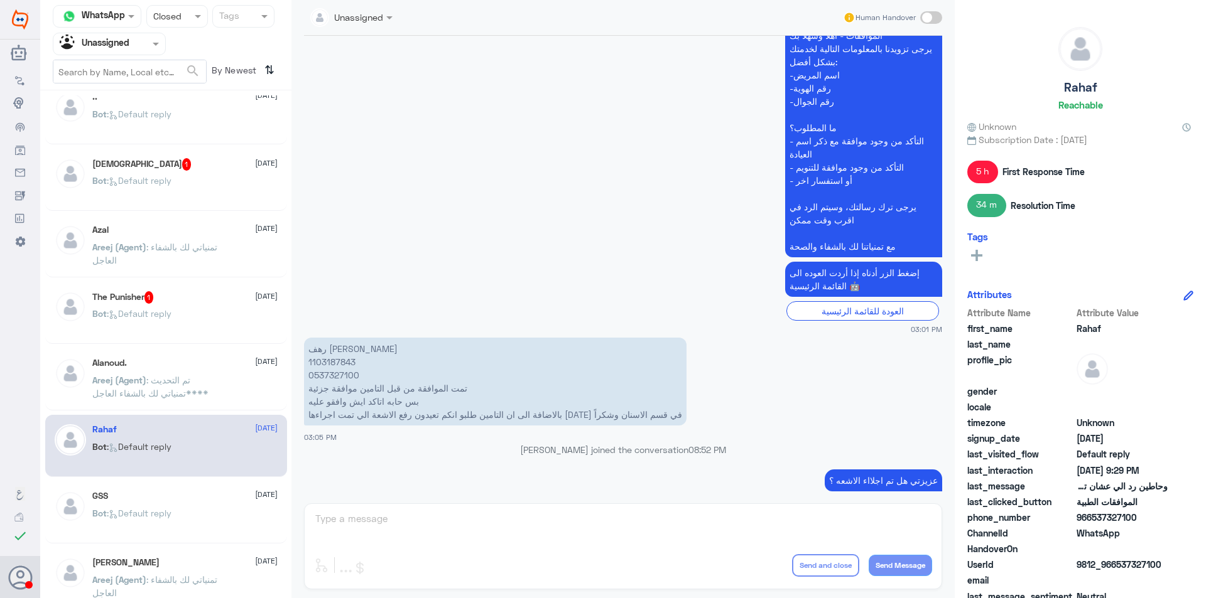
click at [340, 370] on p "رهف [PERSON_NAME] 1103187843 0537327100 تمت الموافقة من قبل التامين موافقة جزئي…" at bounding box center [495, 382] width 382 height 88
copy p "0537327100"
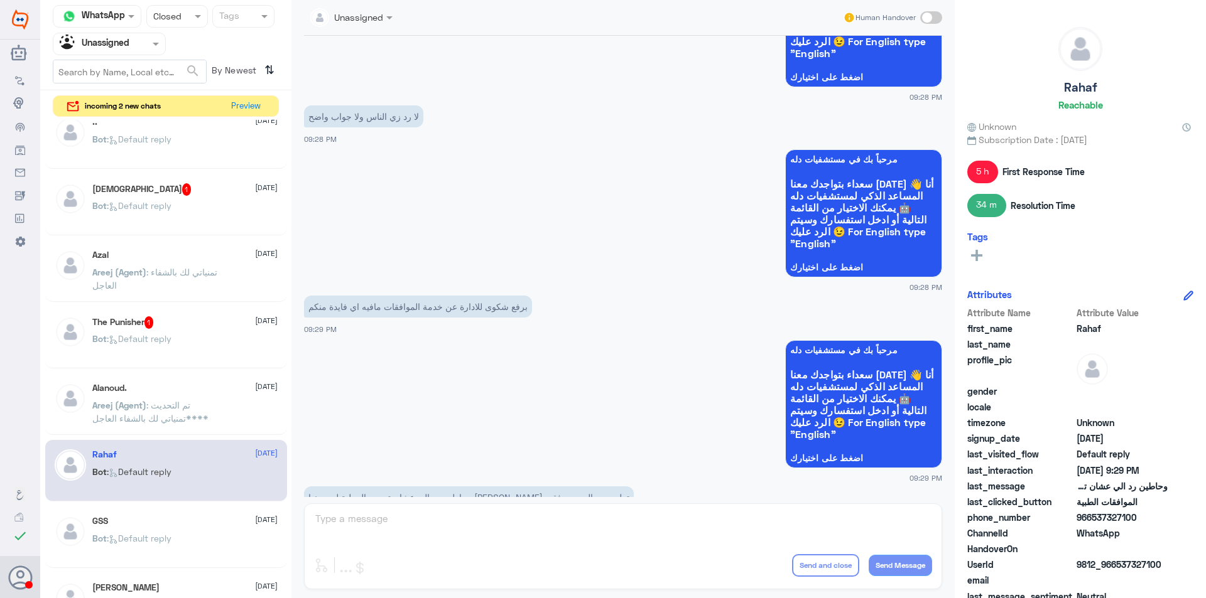
scroll to position [1575, 0]
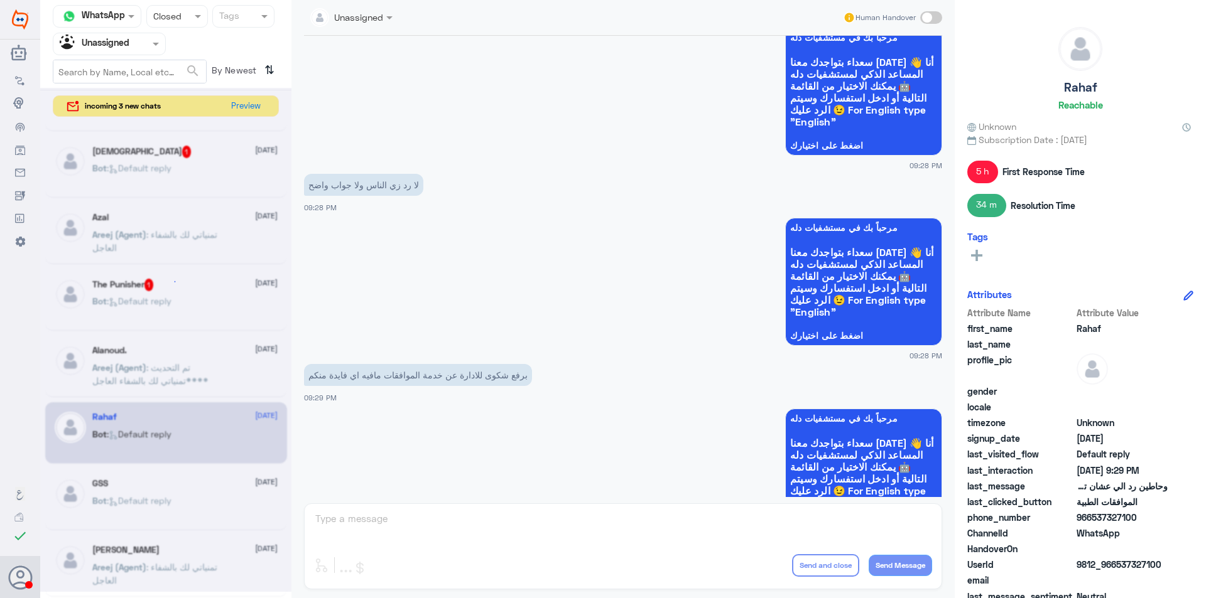
click at [198, 494] on div ". [DATE] Bot : Default reply [PERSON_NAME] [DATE] Bot : Aramco Handover AR . [D…" at bounding box center [165, 361] width 251 height 482
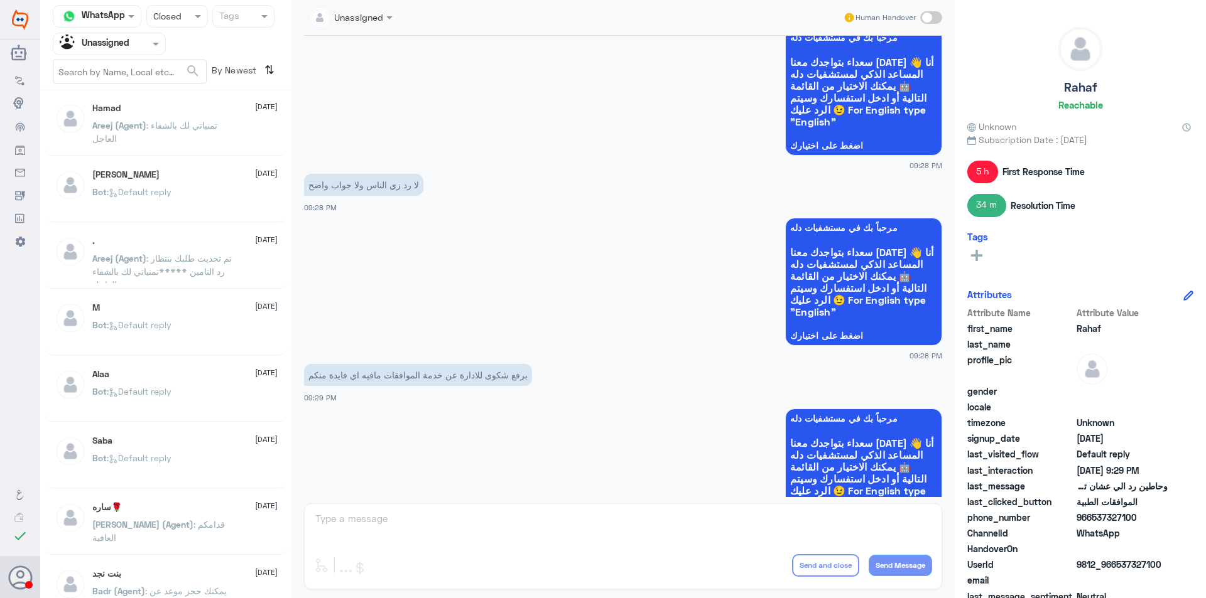
click at [187, 153] on div "Hamad [DATE][PERSON_NAME] (Agent) : تمنياتي لك بالشفاء العاجل" at bounding box center [166, 125] width 242 height 62
click at [202, 191] on div "Bot : Default reply" at bounding box center [184, 202] width 185 height 28
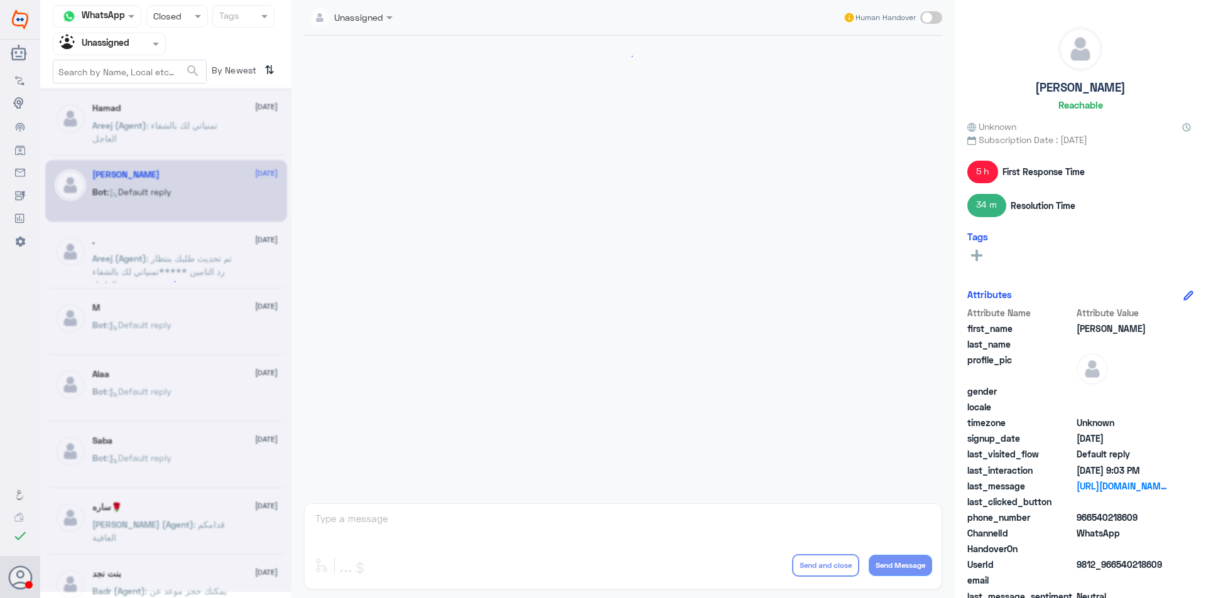
scroll to position [888, 0]
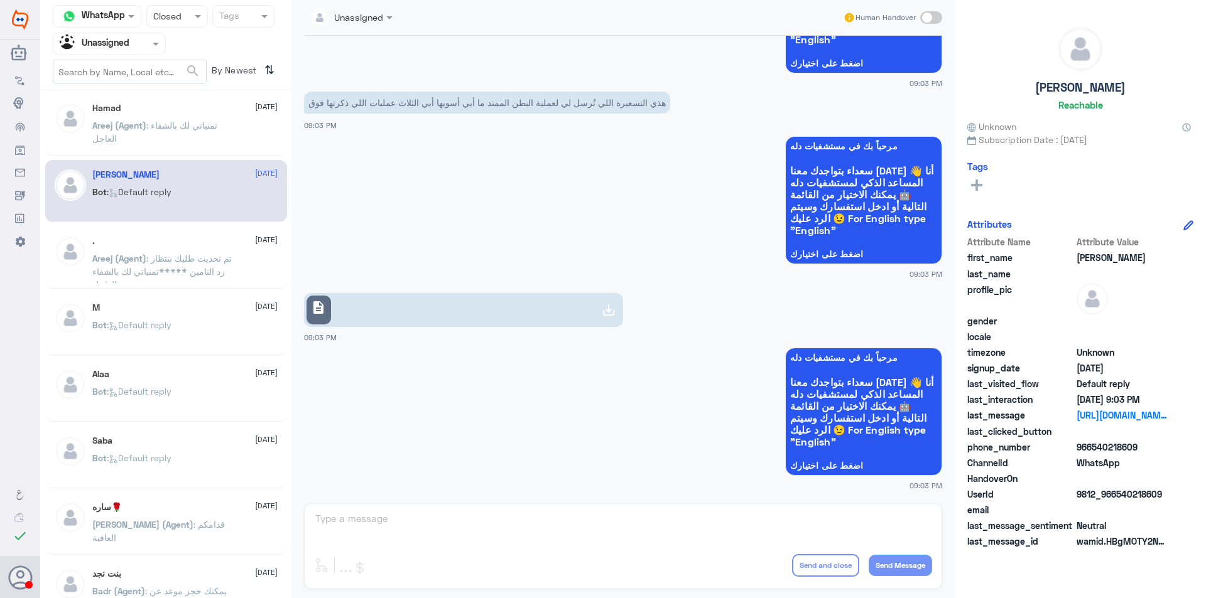
click at [168, 265] on p "Areej (Agent) : تم تحديث طلبك بنتظار رد التامين *****تمنياتي لك بالشفاء العاجل" at bounding box center [162, 267] width 141 height 31
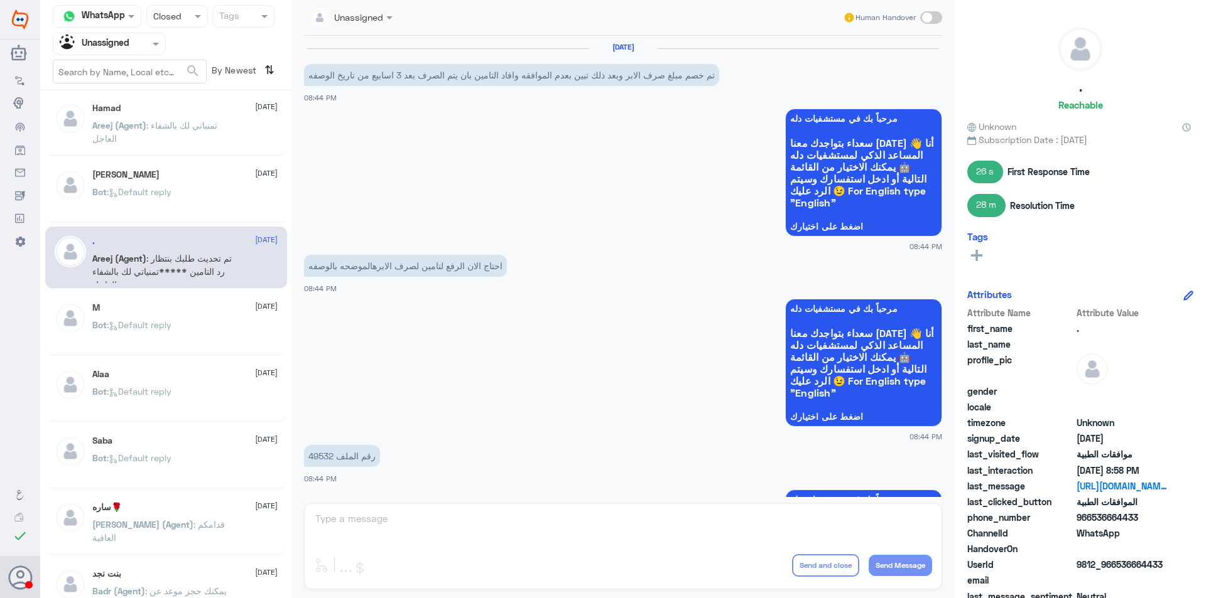
scroll to position [1298, 0]
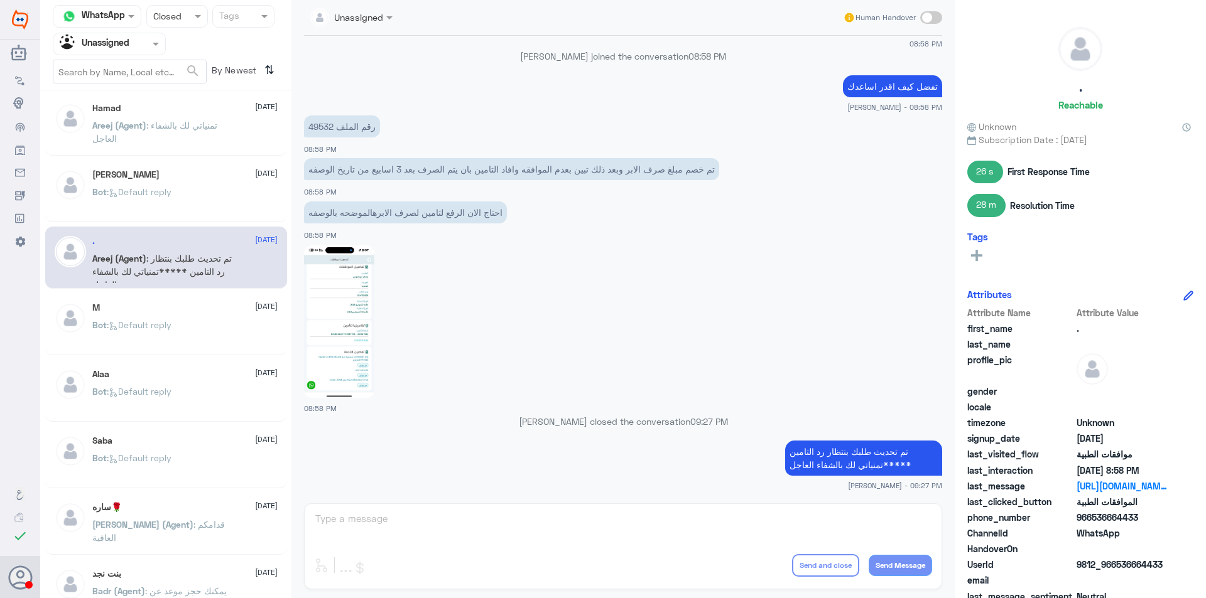
click at [212, 332] on div "Bot : Default reply" at bounding box center [184, 335] width 185 height 28
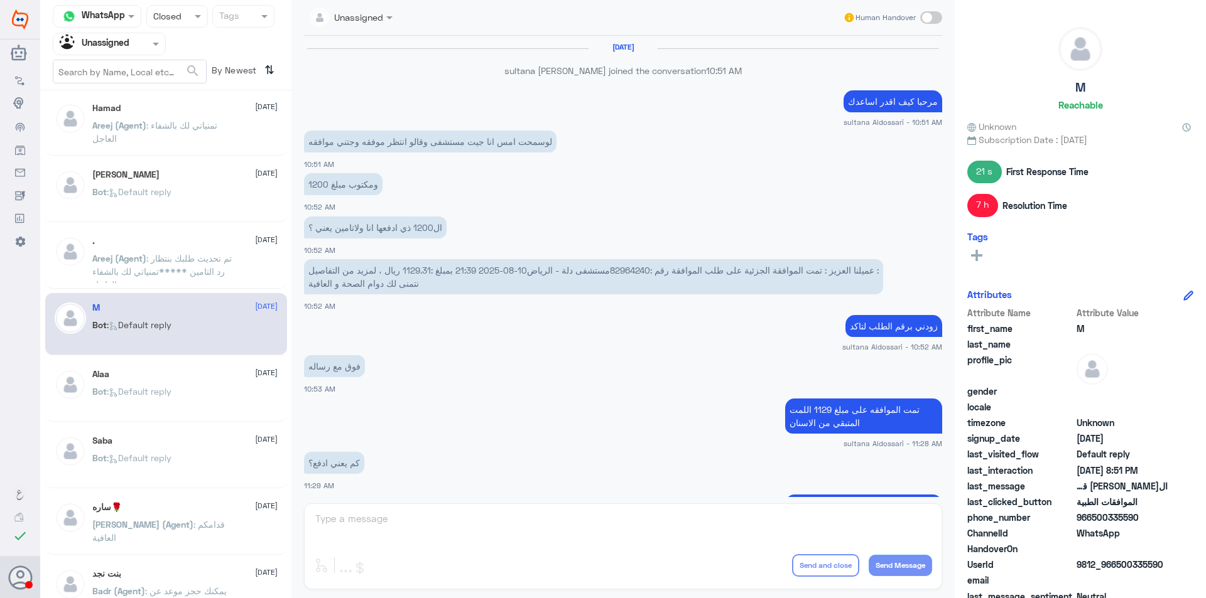
scroll to position [528, 0]
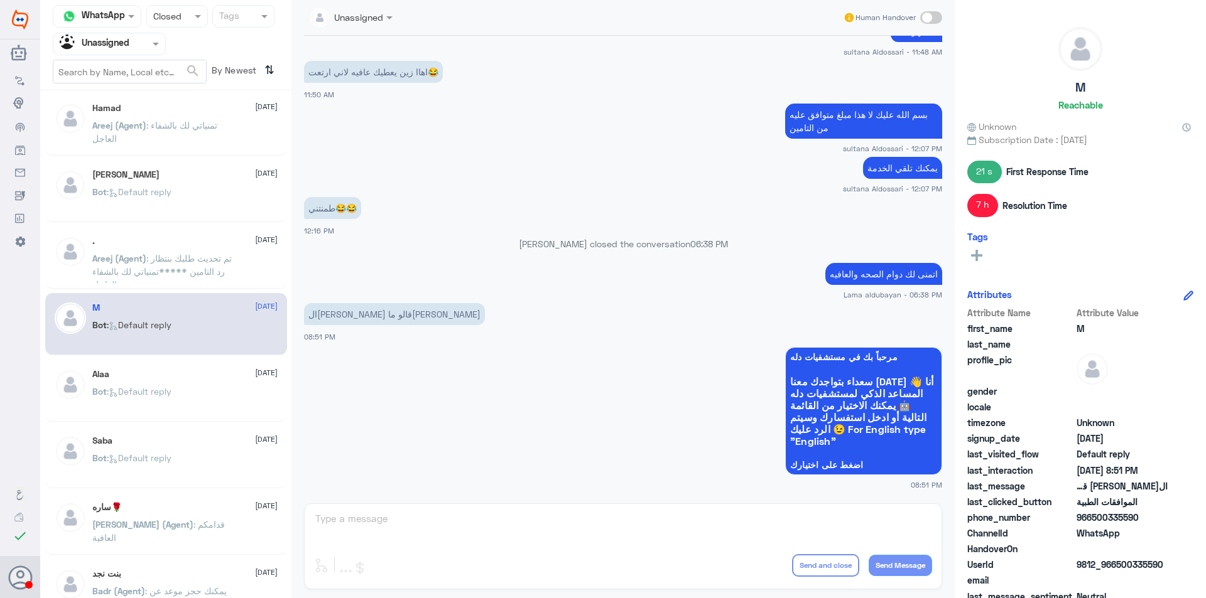
click at [208, 384] on div "Alaa [DATE] Bot : Default reply" at bounding box center [184, 392] width 185 height 47
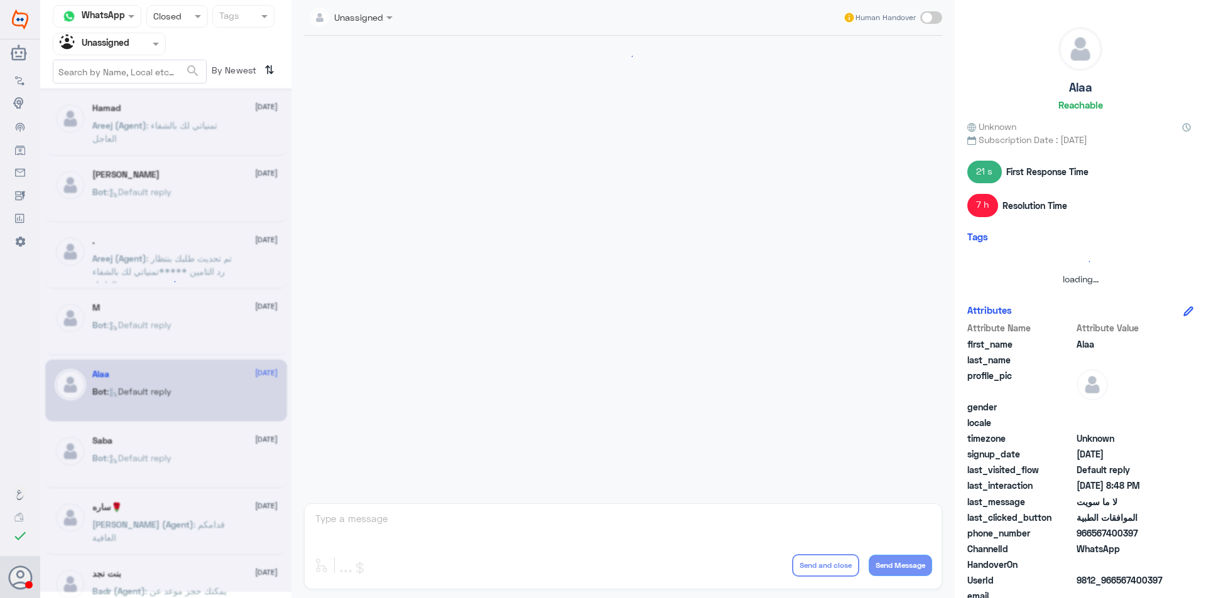
scroll to position [1277, 0]
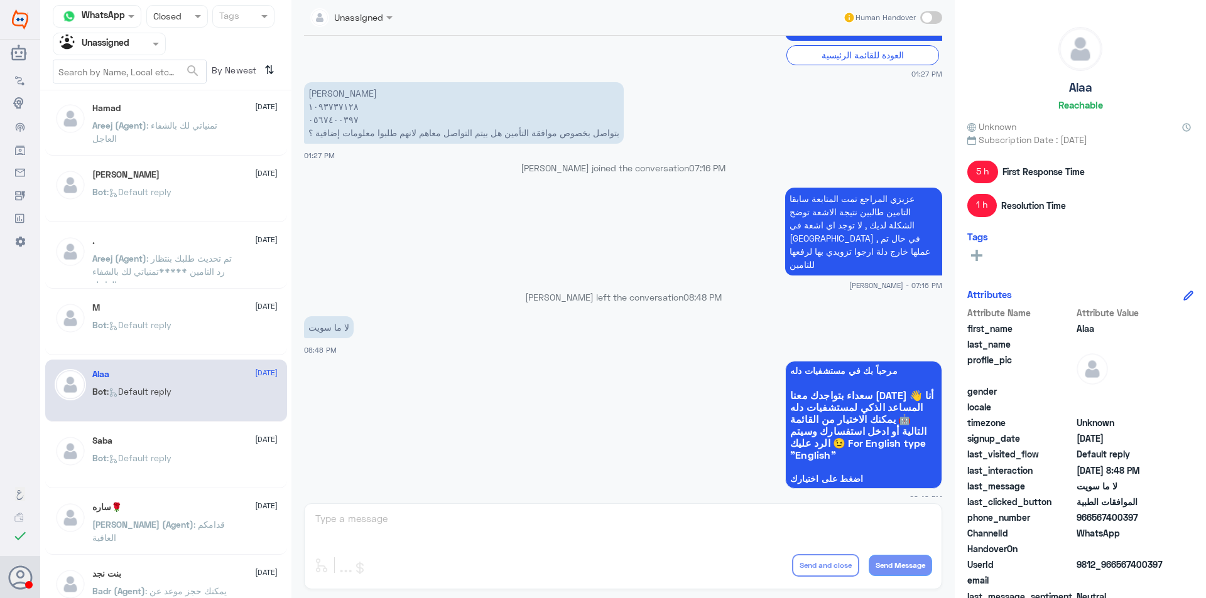
click at [193, 329] on div "Bot : Default reply" at bounding box center [184, 335] width 185 height 28
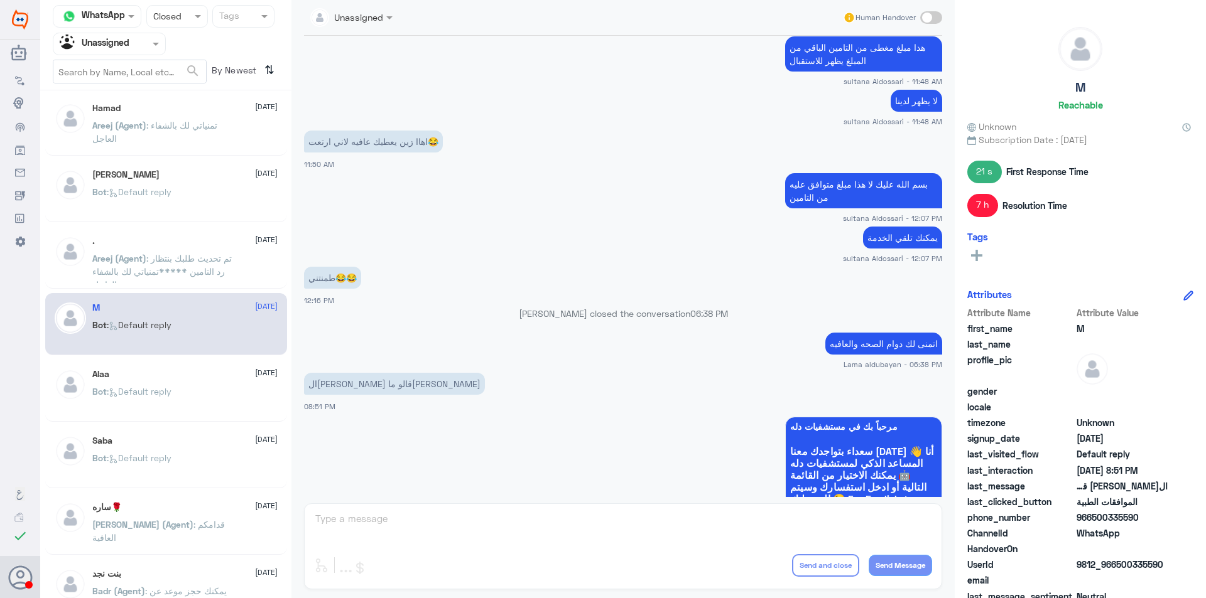
scroll to position [465, 0]
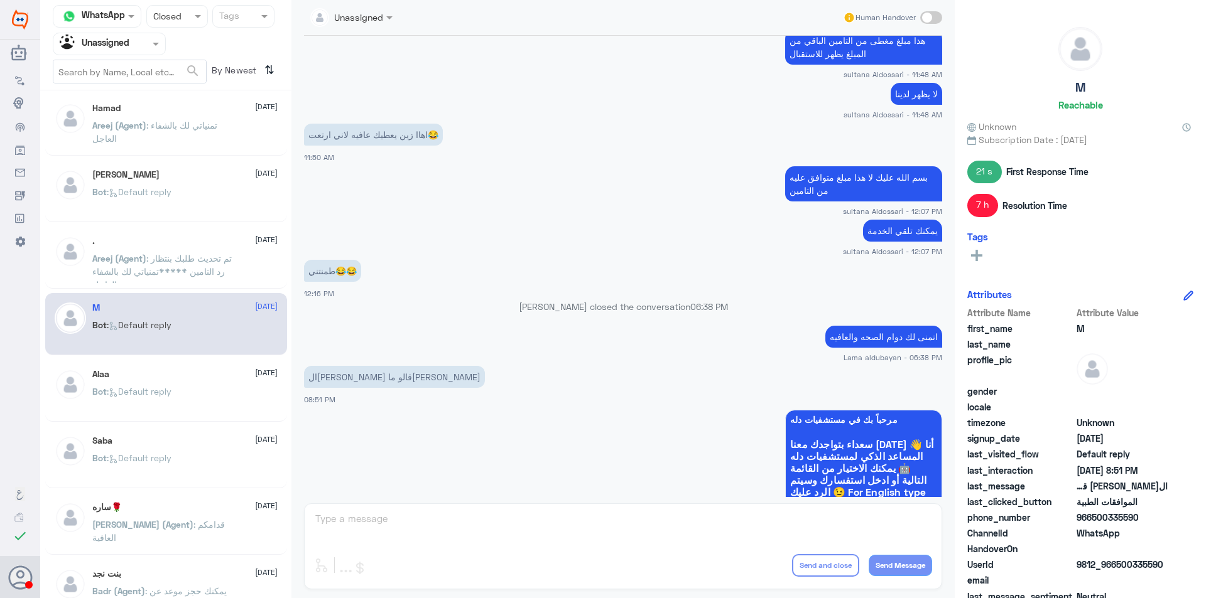
click at [165, 369] on div "Alaa [DATE] Bot : Default reply" at bounding box center [166, 391] width 242 height 62
click at [168, 387] on span ": Default reply" at bounding box center [139, 391] width 65 height 11
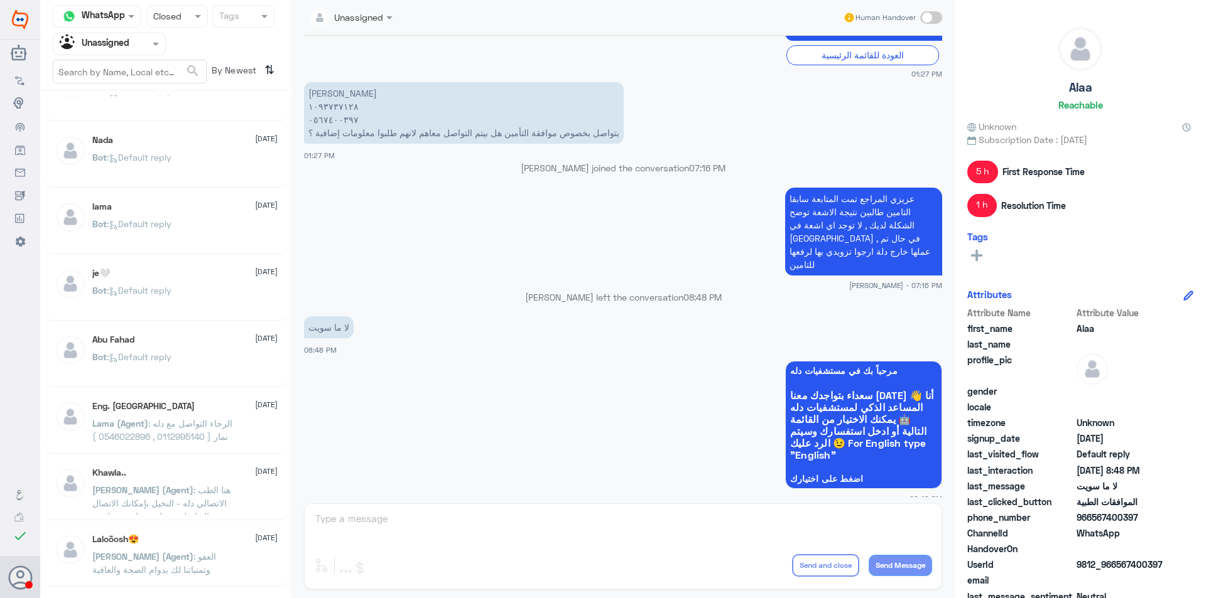
scroll to position [257, 0]
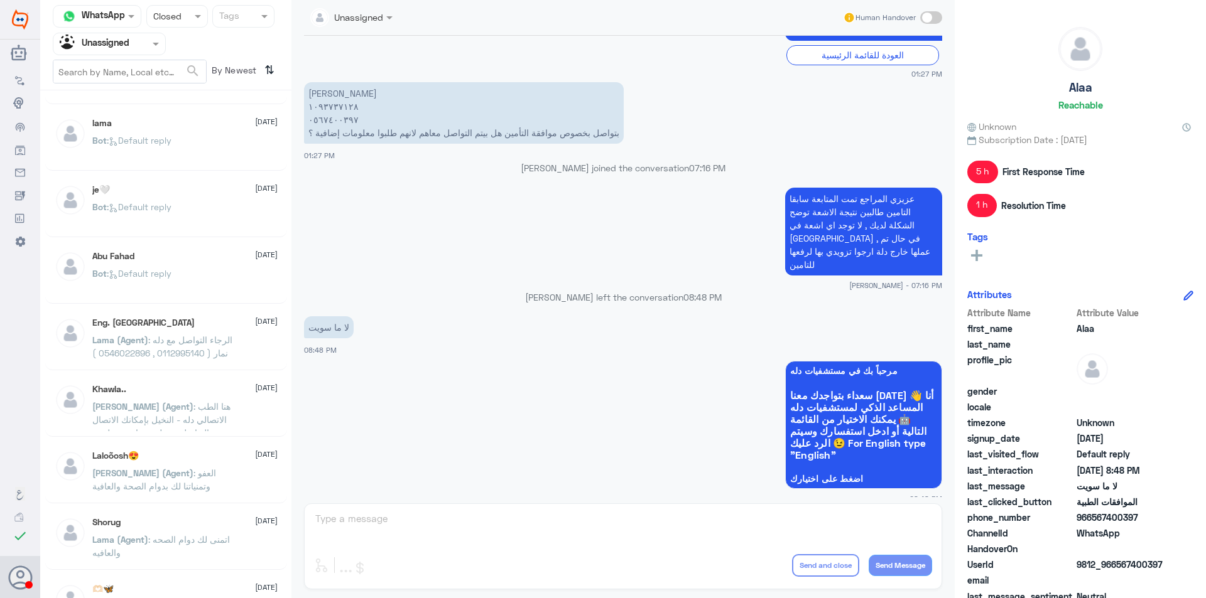
click at [180, 475] on span ": العفو وتمنياتنا لك بدوام الصحة والعافية" at bounding box center [154, 480] width 124 height 24
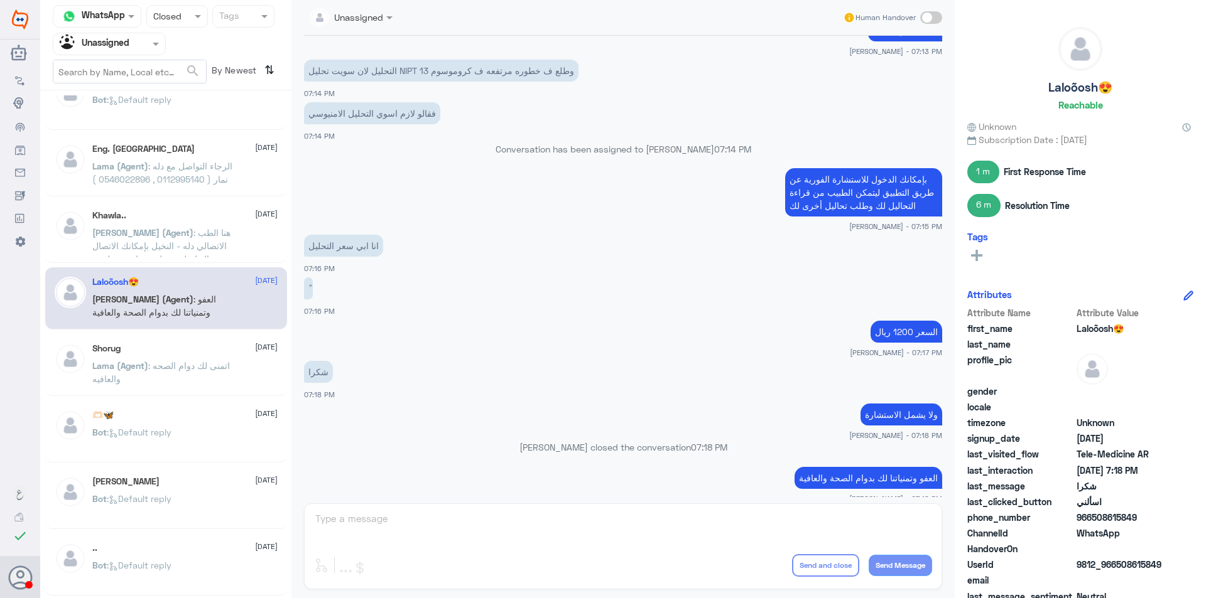
scroll to position [446, 0]
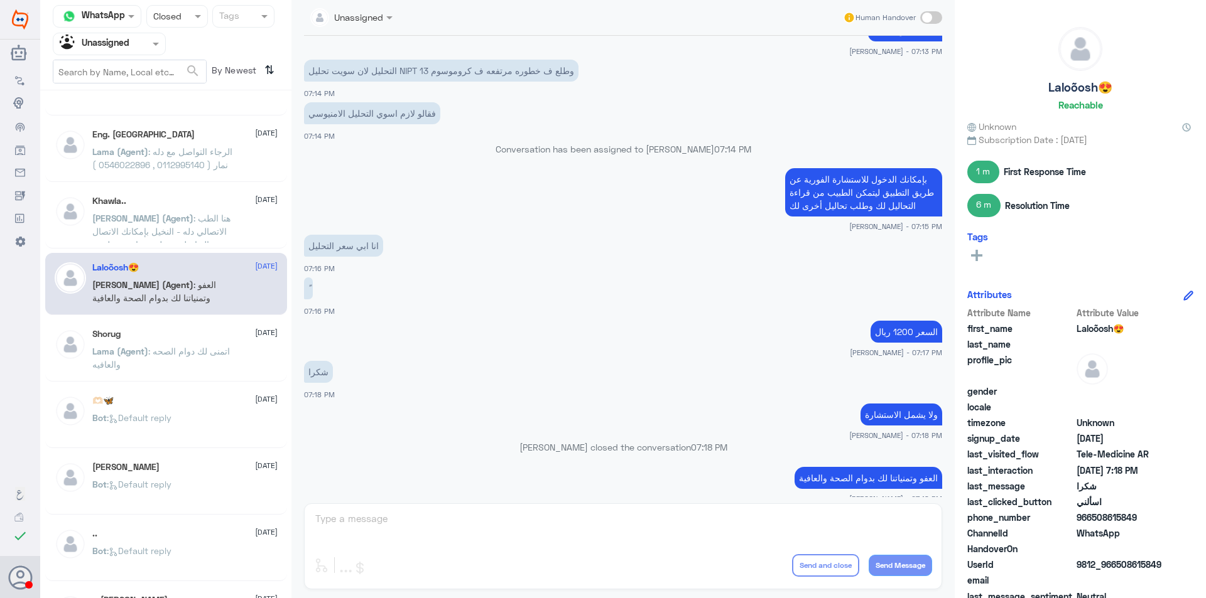
drag, startPoint x: 138, startPoint y: 31, endPoint x: 131, endPoint y: 62, distance: 31.4
click at [138, 31] on nav "Channel WhatsApp Status × Closed Tags Agent Filter Unassigned search By Newest ⇅" at bounding box center [165, 47] width 251 height 85
click at [126, 59] on nav "Channel WhatsApp Status × Closed Tags Agent Filter Unassigned search By Newest ⇅" at bounding box center [165, 47] width 251 height 85
click at [123, 51] on div "Unassigned" at bounding box center [95, 44] width 70 height 19
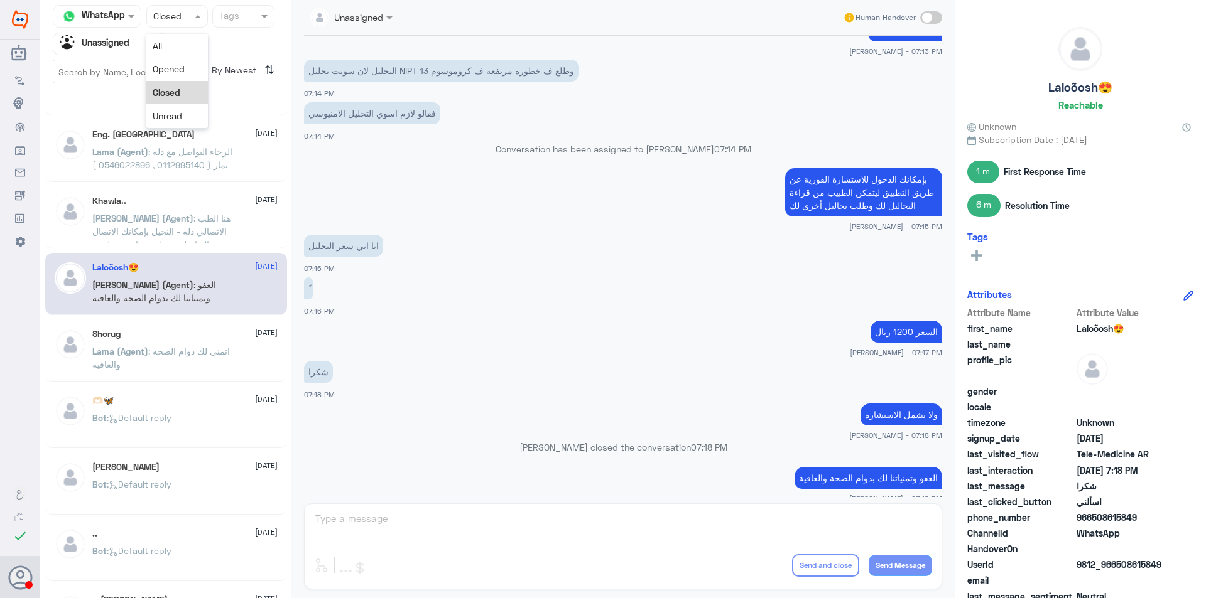
click at [169, 19] on input "text" at bounding box center [164, 16] width 23 height 14
click at [175, 65] on span "Opened" at bounding box center [169, 68] width 32 height 11
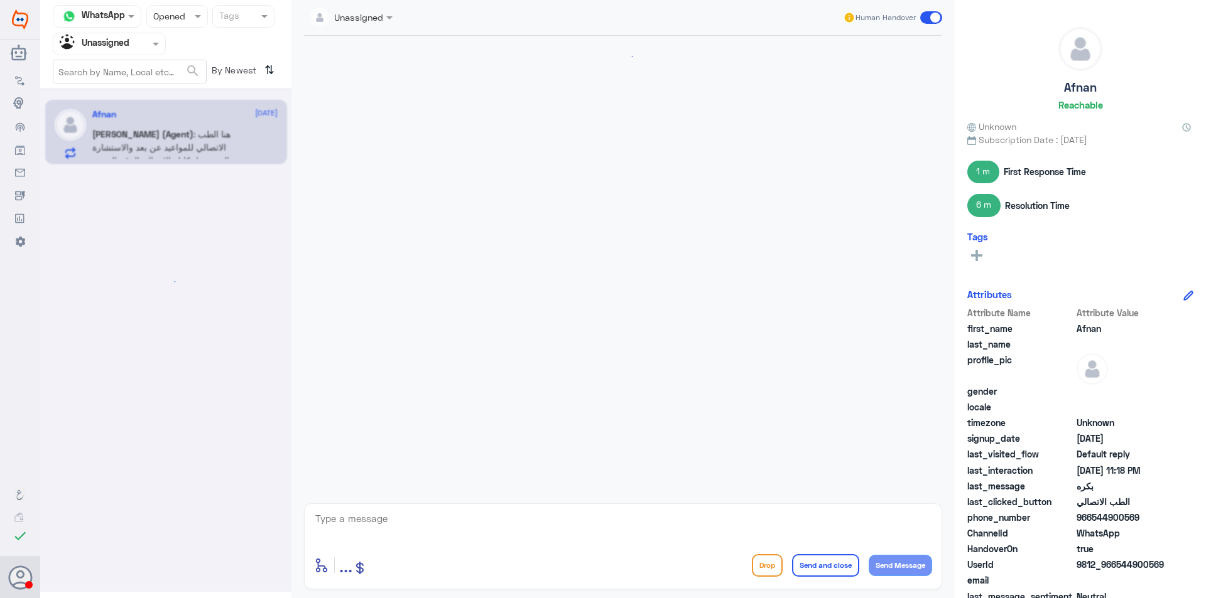
scroll to position [608, 0]
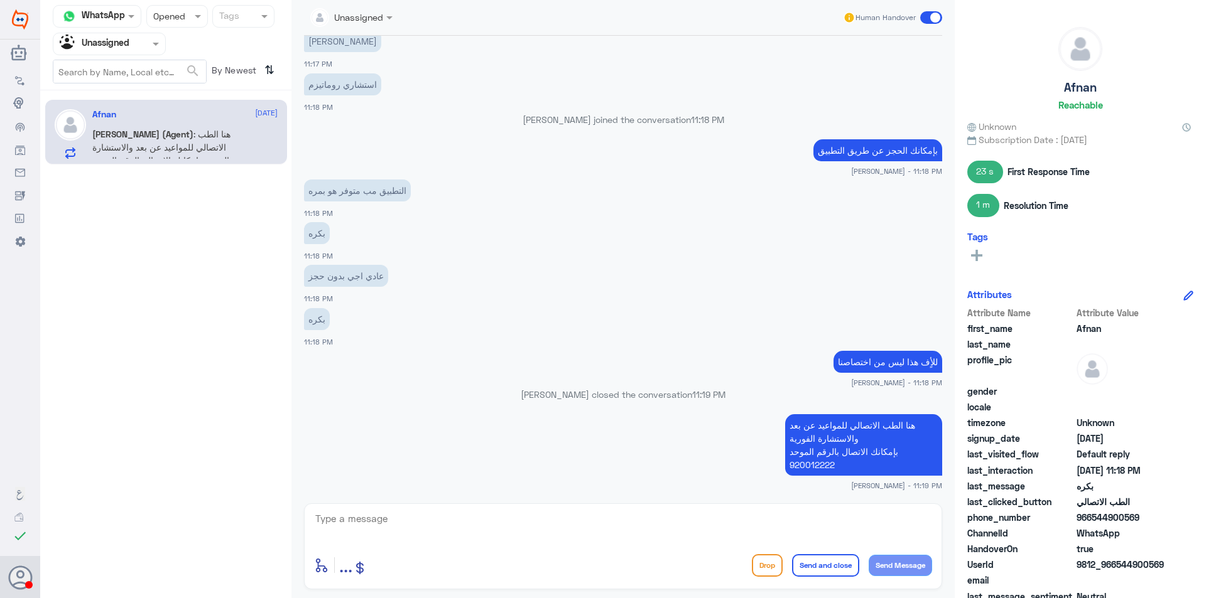
click at [120, 53] on div "Unassigned" at bounding box center [95, 44] width 70 height 19
click at [176, 14] on div at bounding box center [177, 16] width 60 height 14
click at [175, 46] on div "All" at bounding box center [177, 45] width 62 height 23
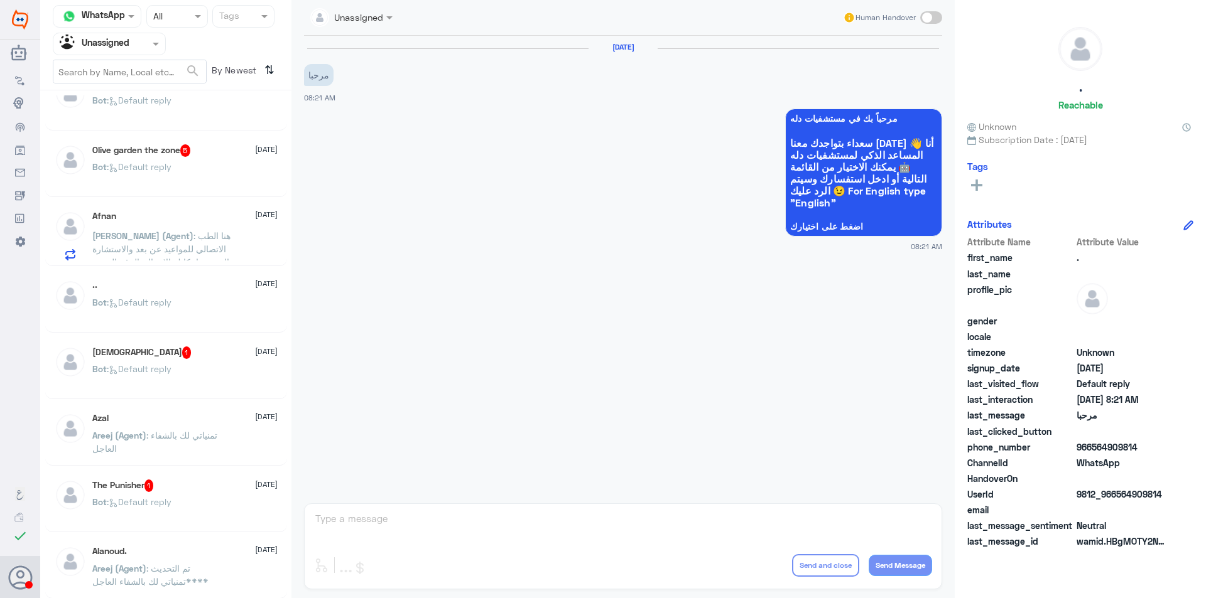
scroll to position [760, 0]
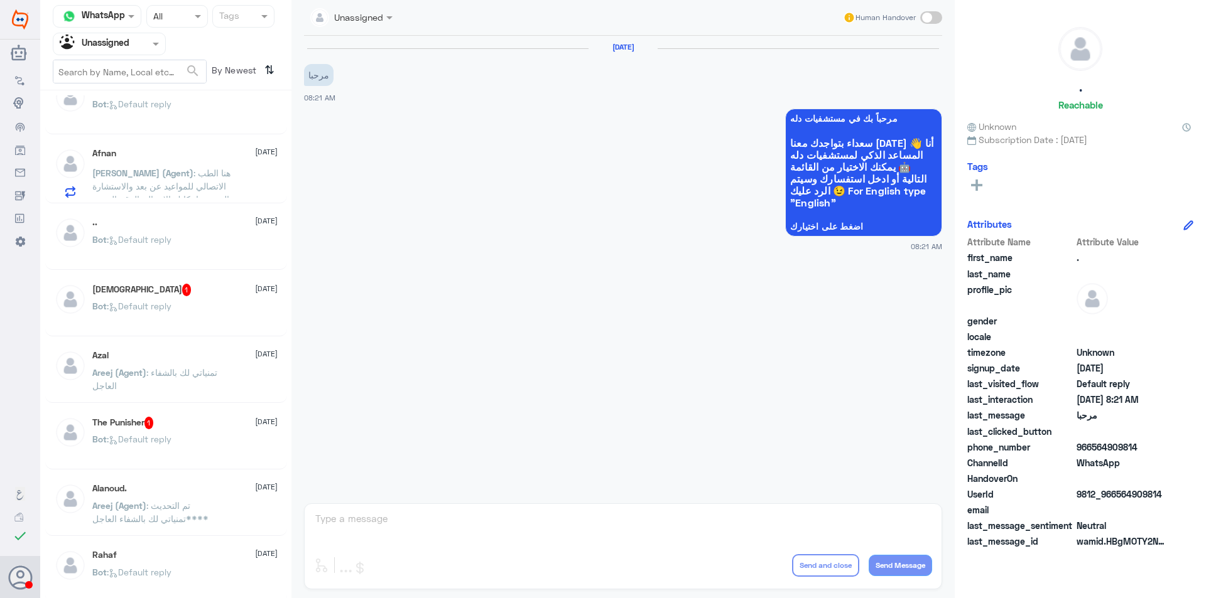
click at [204, 490] on div "Alanoud. [DATE]" at bounding box center [184, 488] width 185 height 11
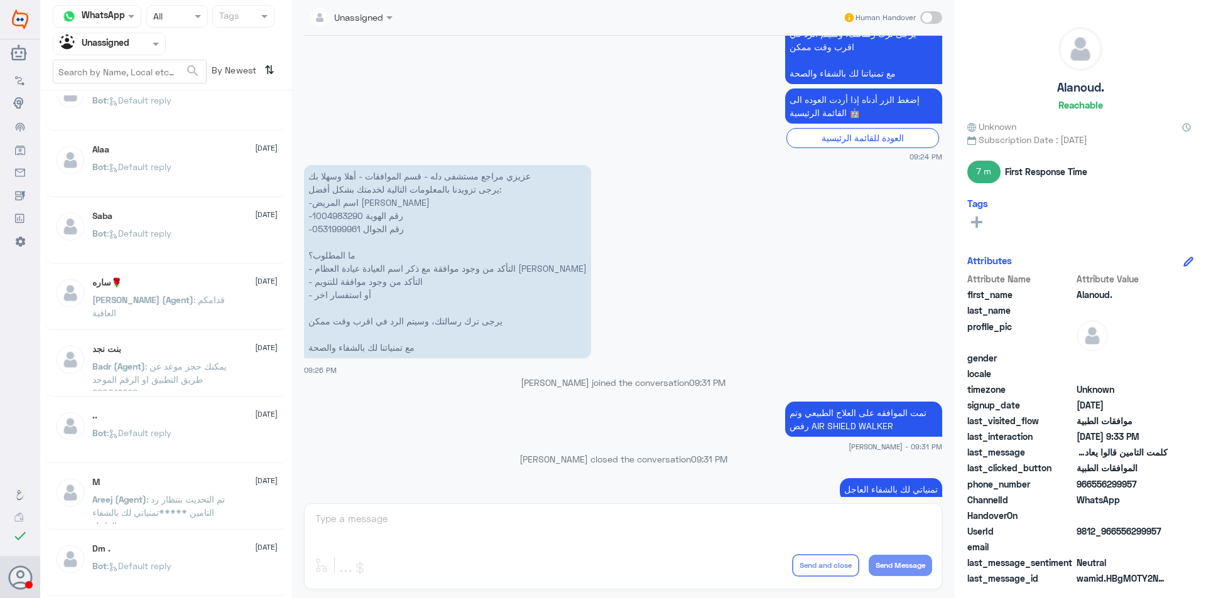
scroll to position [320, 0]
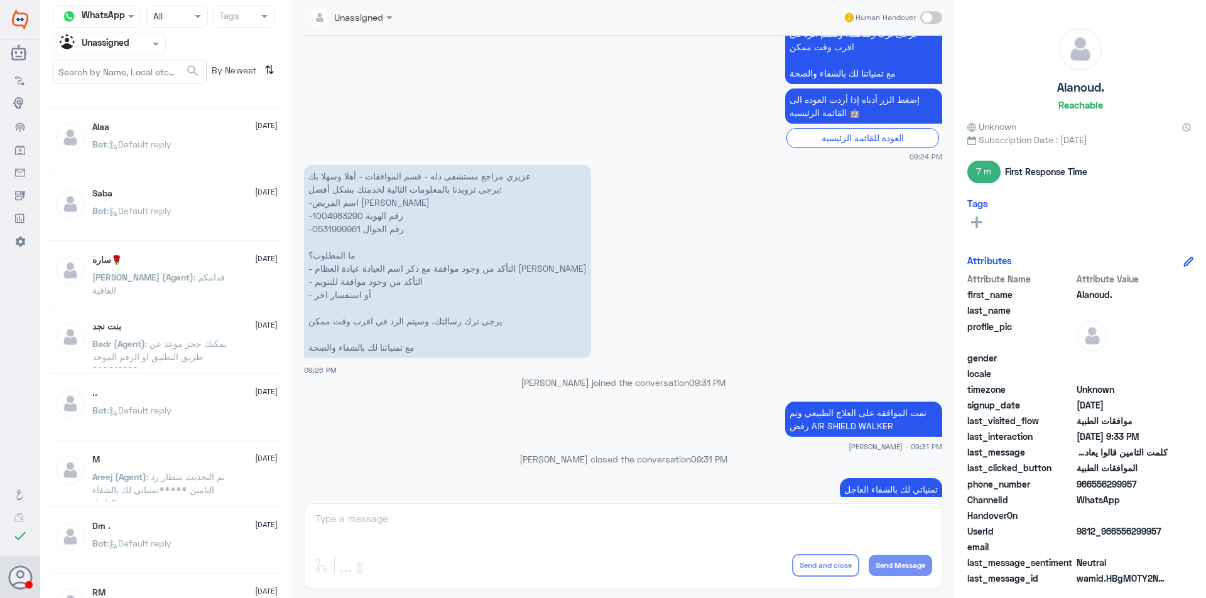
click at [198, 419] on div "Bot : Default reply" at bounding box center [184, 421] width 185 height 28
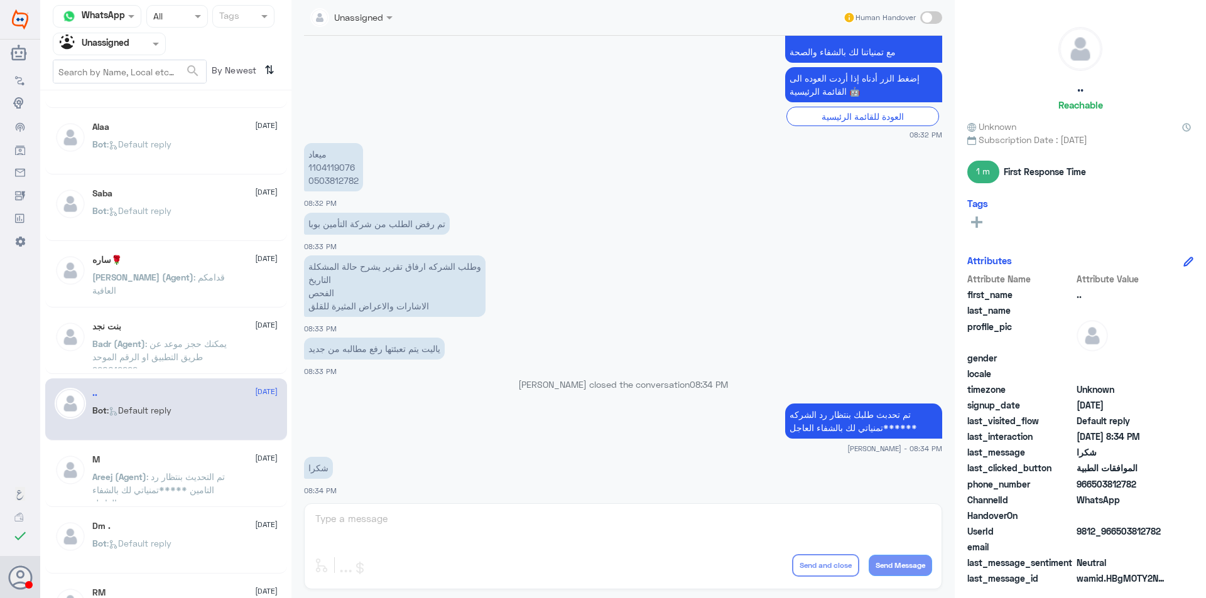
scroll to position [1042, 0]
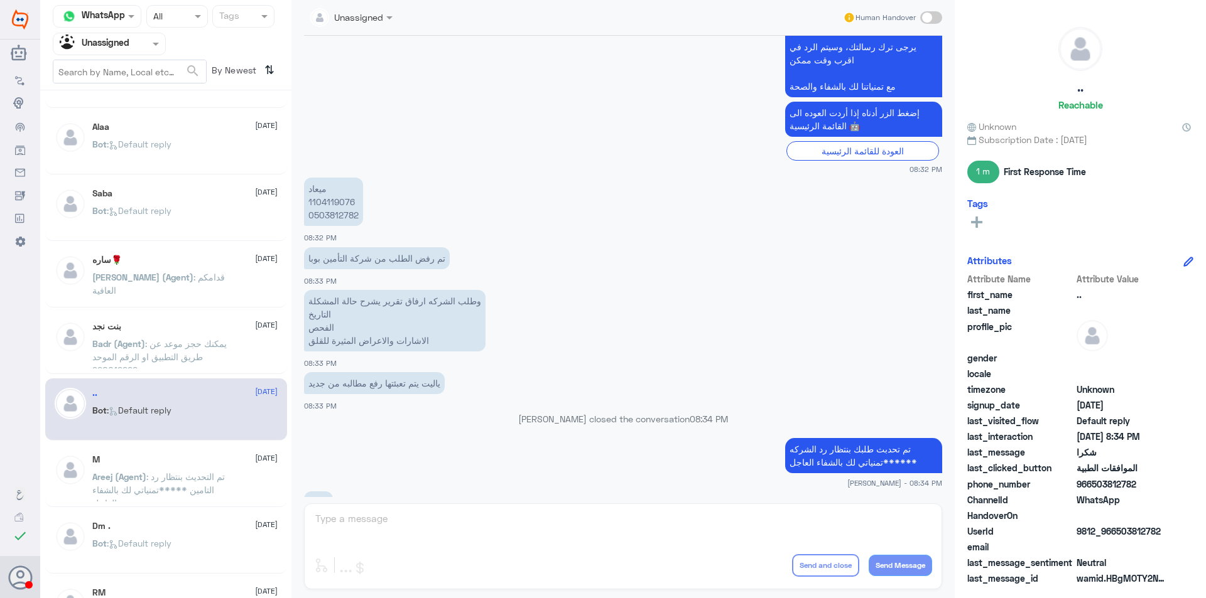
click at [240, 473] on div "M [DATE][PERSON_NAME] (Agent) : تم التحديث بنتظار رد التامين *****تمنياتي لك با…" at bounding box center [184, 478] width 185 height 47
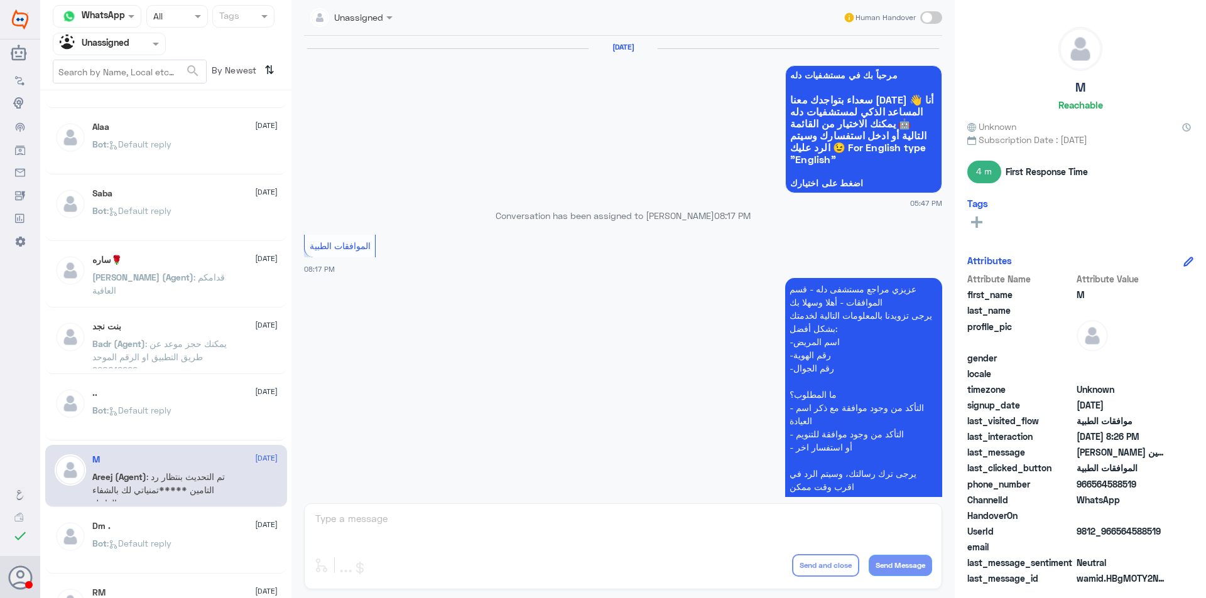
scroll to position [1103, 0]
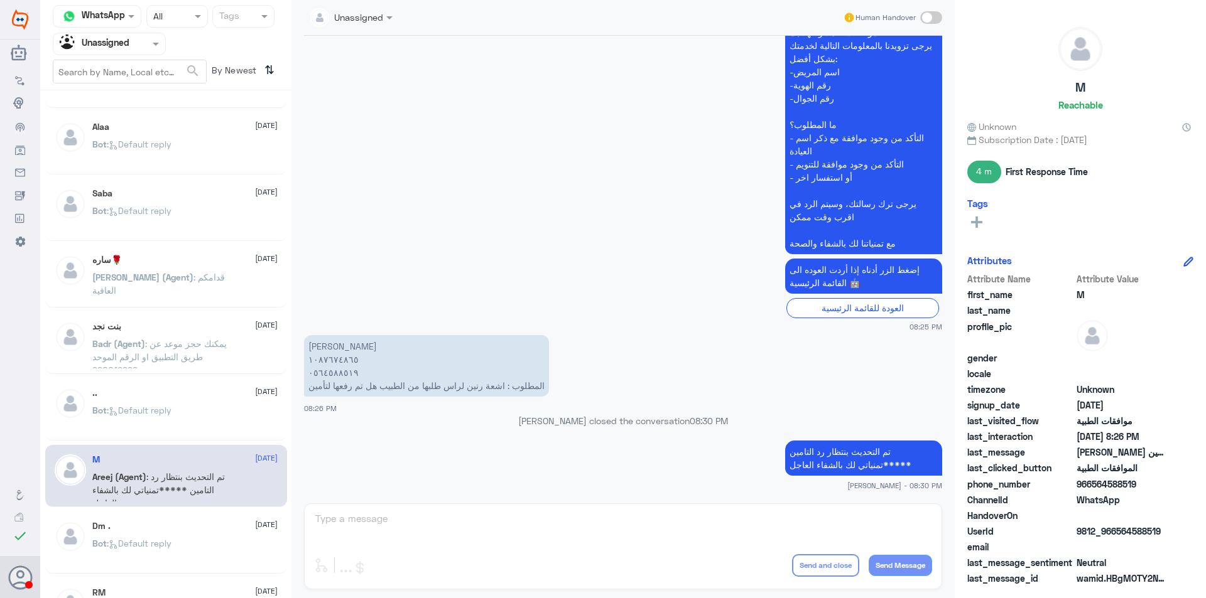
click at [222, 534] on div "Dm . [DATE] Bot : Default reply" at bounding box center [184, 544] width 185 height 47
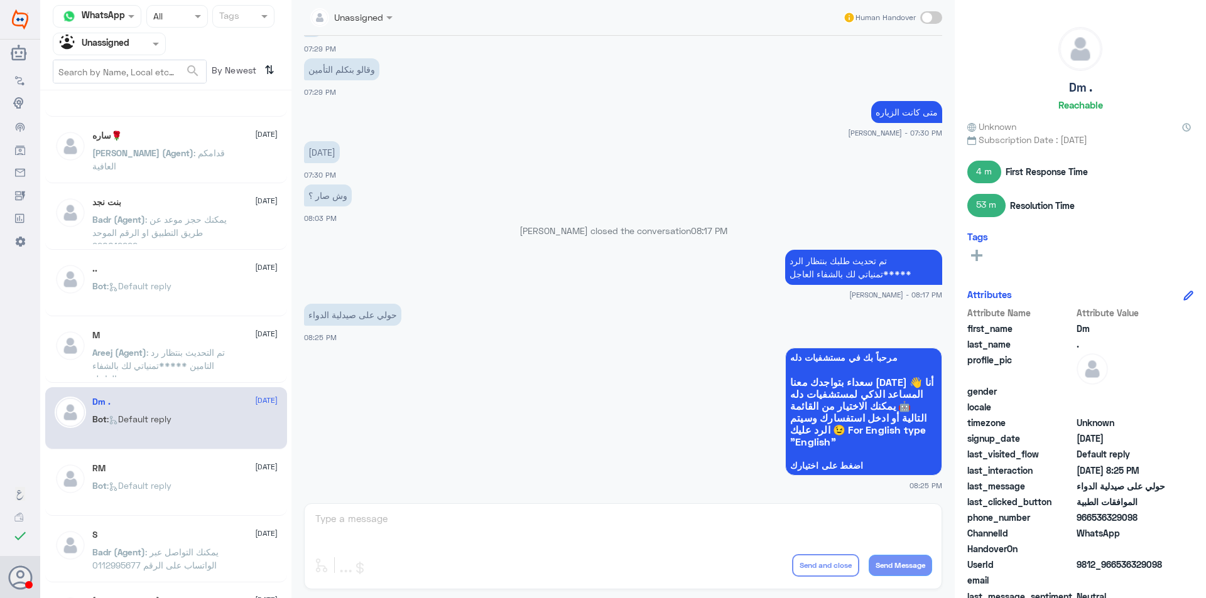
scroll to position [446, 0]
click at [207, 481] on div "Bot : Default reply" at bounding box center [184, 495] width 185 height 28
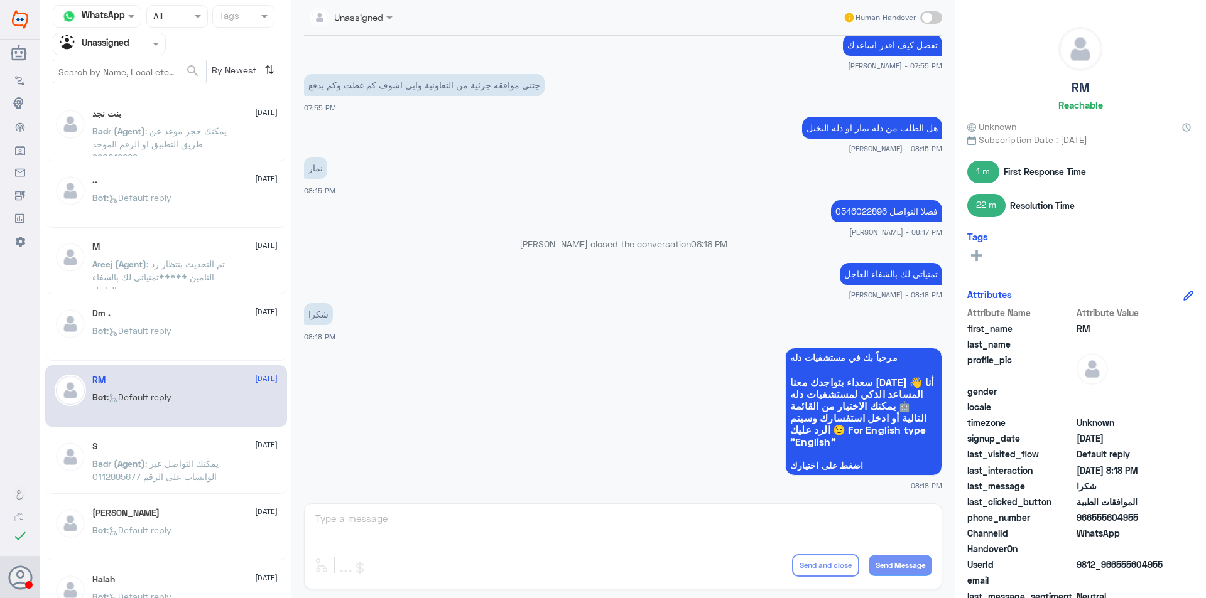
scroll to position [571, 0]
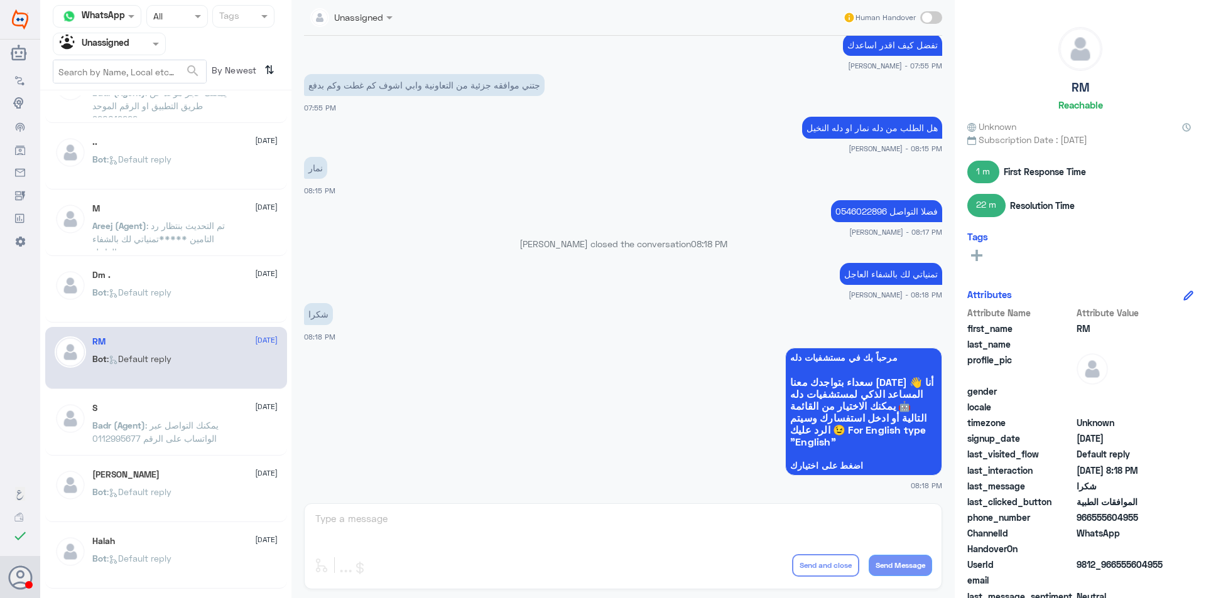
click at [195, 429] on span ": يمكنك التواصل عبر الواتساب على الرقم 0112995677" at bounding box center [155, 432] width 126 height 24
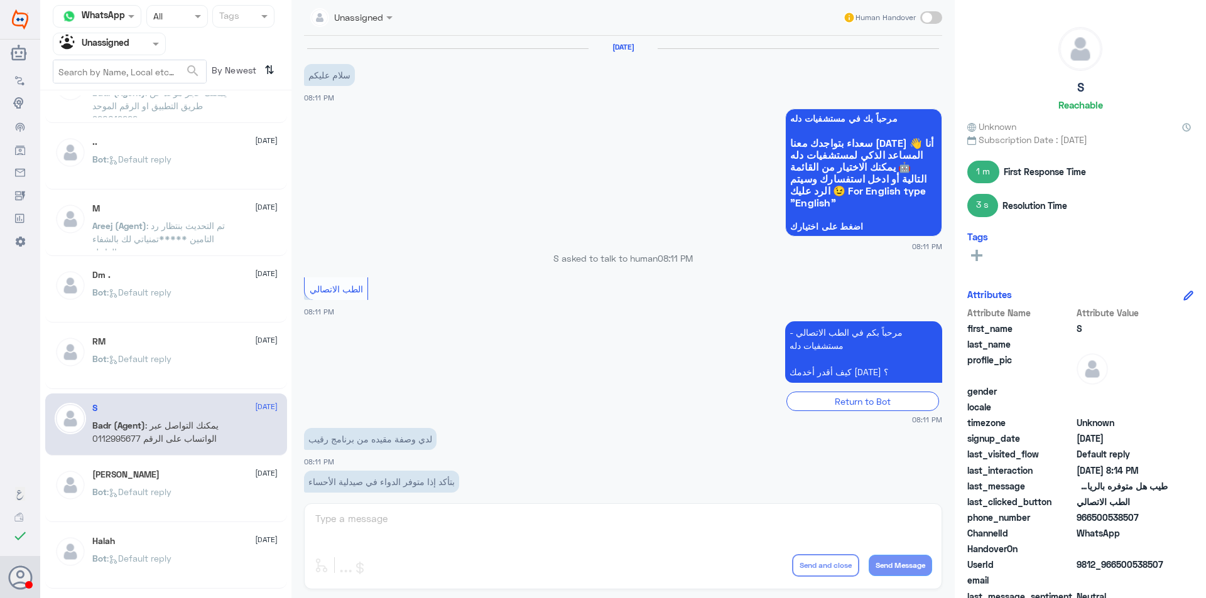
scroll to position [519, 0]
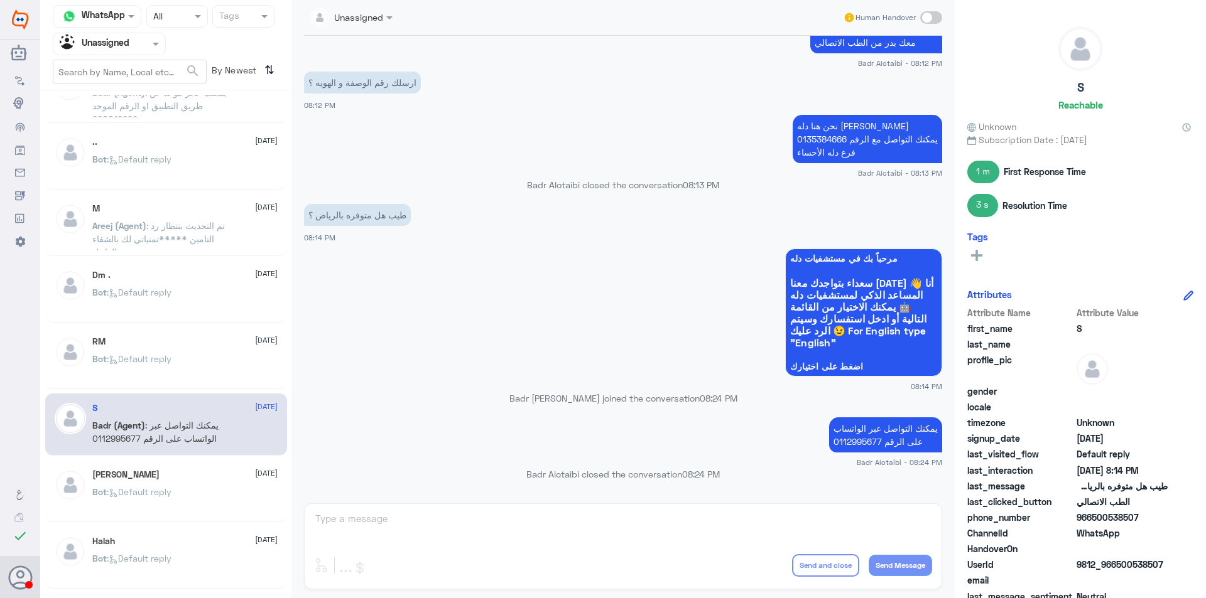
click at [199, 478] on div "[PERSON_NAME] [DATE]" at bounding box center [184, 475] width 185 height 11
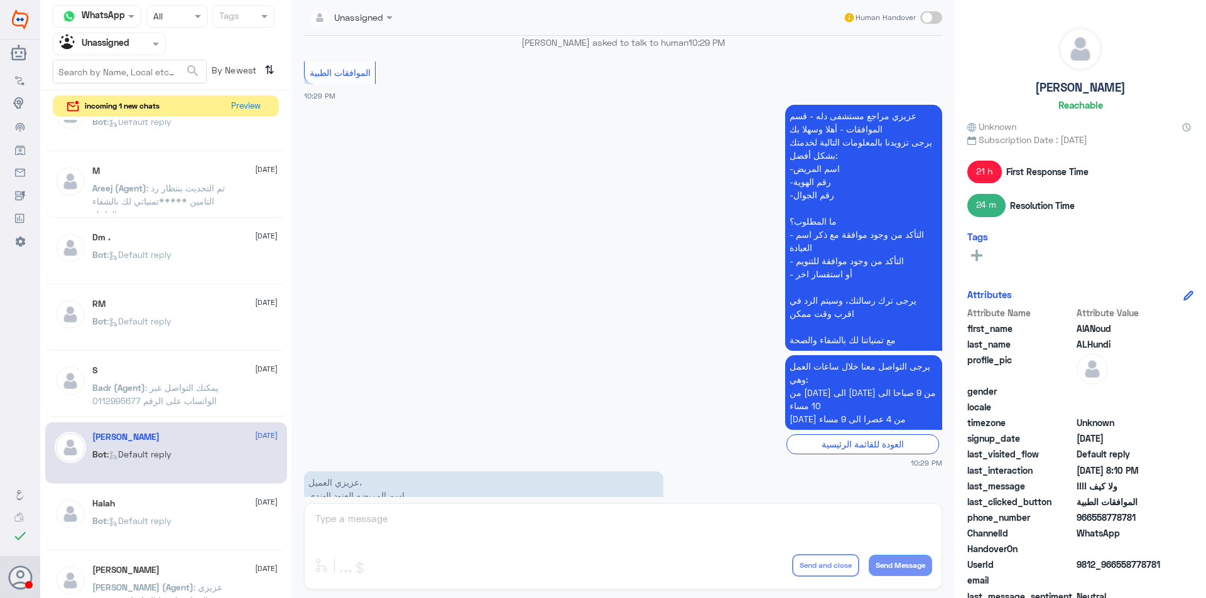
scroll to position [236, 0]
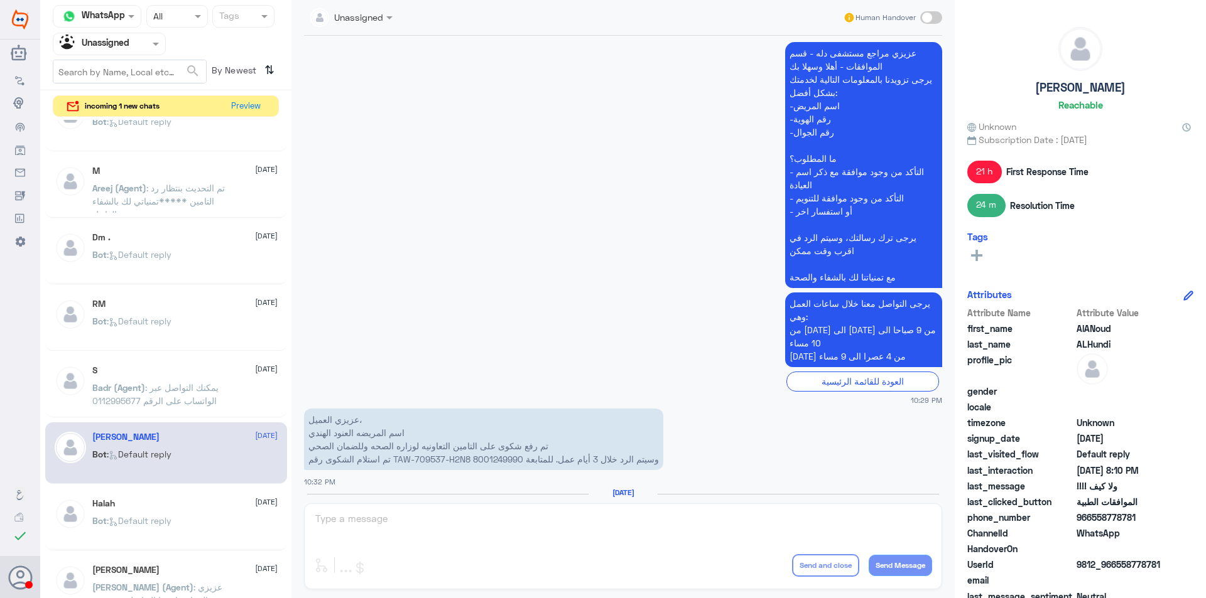
click at [1094, 197] on div "24 m Resolution Time" at bounding box center [1080, 205] width 226 height 23
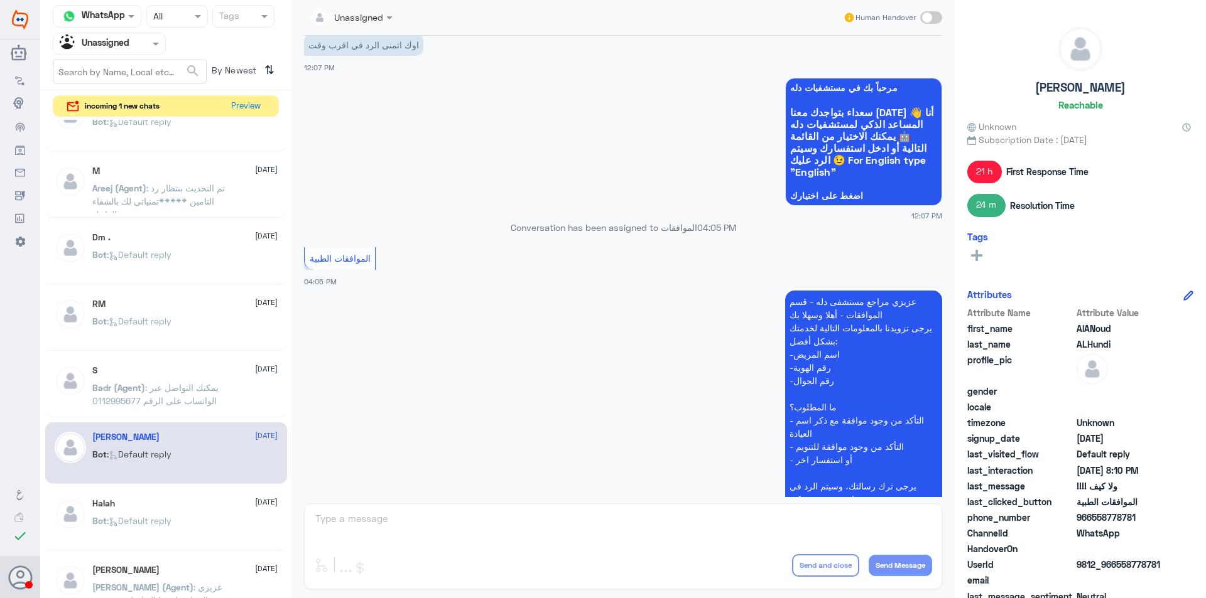
scroll to position [1161, 0]
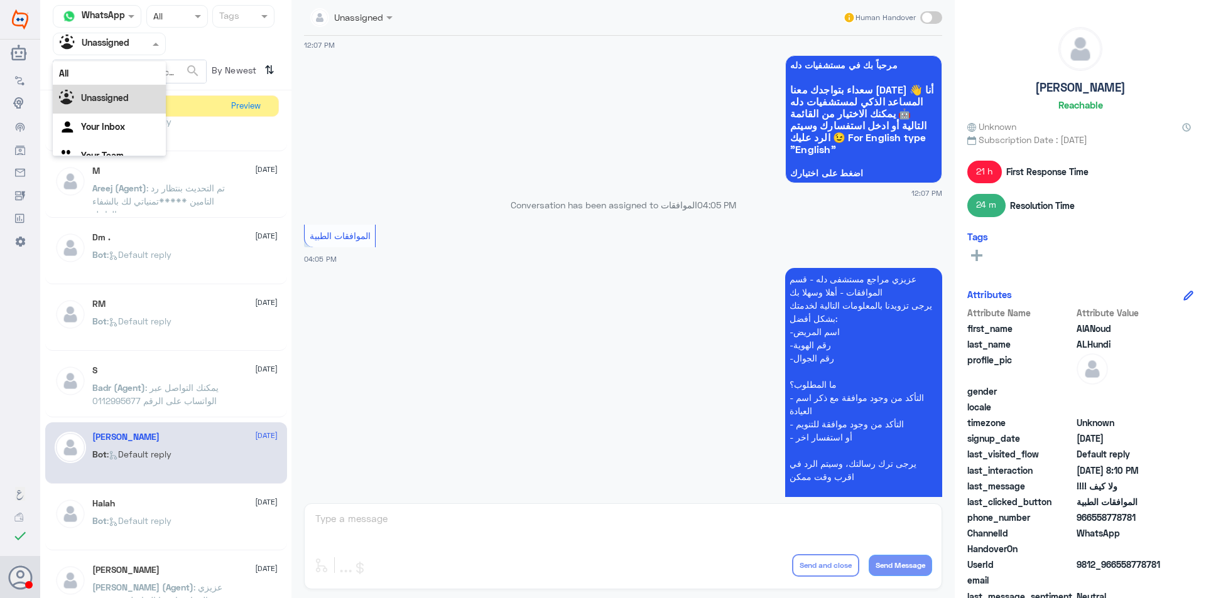
click at [126, 52] on div "Unassigned" at bounding box center [95, 44] width 70 height 19
click at [134, 122] on div "Your Inbox" at bounding box center [109, 112] width 113 height 29
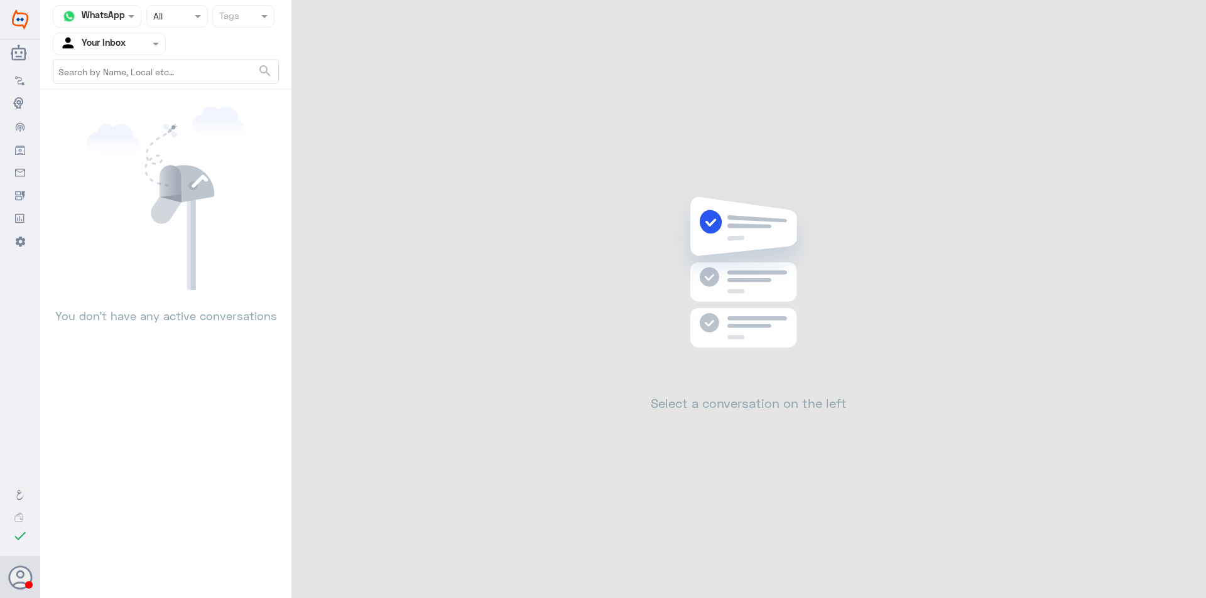
click at [126, 40] on input "text" at bounding box center [94, 43] width 69 height 14
click at [129, 146] on div "Your Team" at bounding box center [109, 141] width 113 height 29
click at [139, 41] on div at bounding box center [109, 43] width 112 height 14
click at [182, 16] on div at bounding box center [177, 16] width 60 height 14
click at [115, 53] on div "Agent Filter Your Team" at bounding box center [109, 44] width 113 height 23
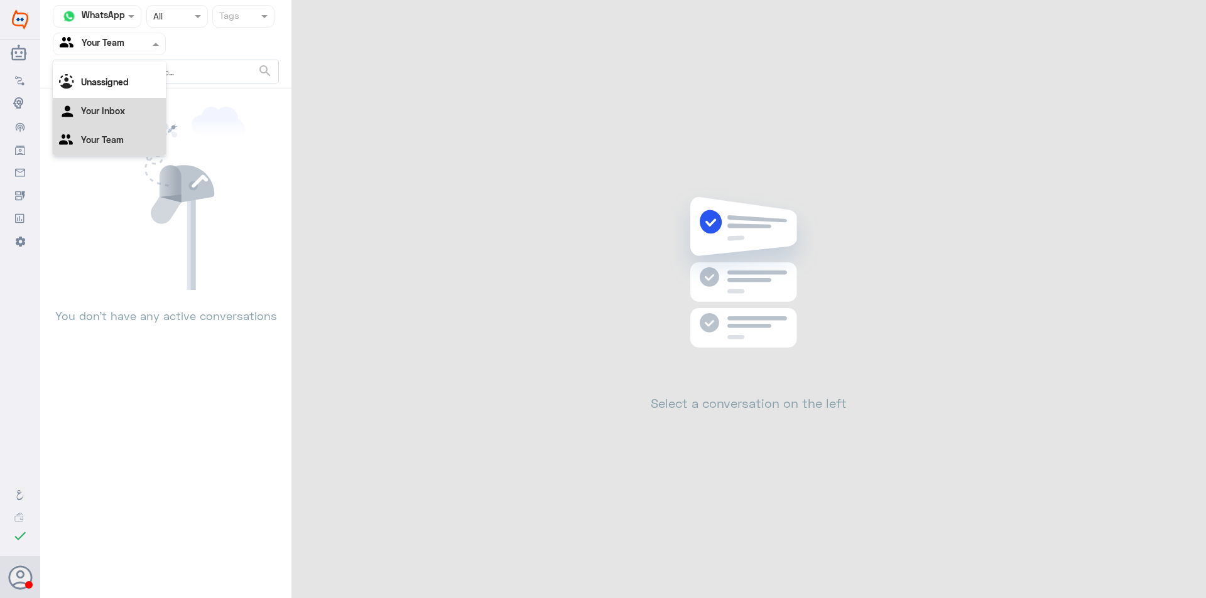
click at [121, 110] on Inbox "Your Inbox" at bounding box center [103, 110] width 44 height 11
click at [121, 52] on div "Your Inbox" at bounding box center [93, 44] width 66 height 19
click at [139, 134] on div "Your Team" at bounding box center [109, 141] width 113 height 29
click at [139, 51] on div "Agent Filter Your Team" at bounding box center [101, 44] width 96 height 19
click at [135, 102] on div "Your Inbox" at bounding box center [109, 112] width 113 height 29
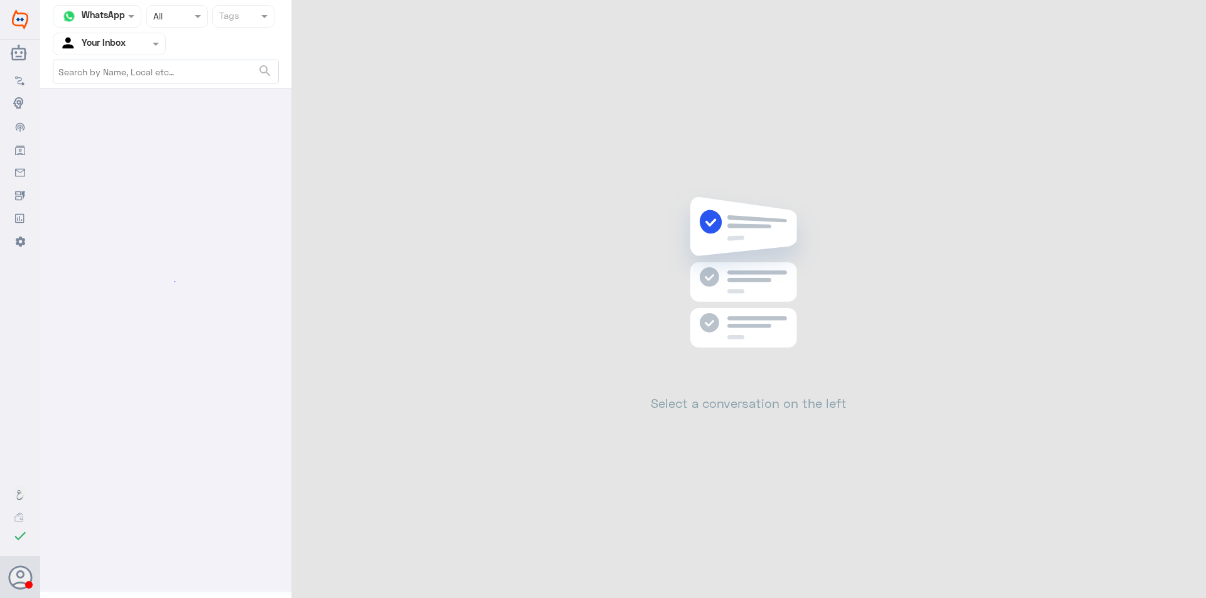
click at [136, 42] on div at bounding box center [109, 43] width 112 height 14
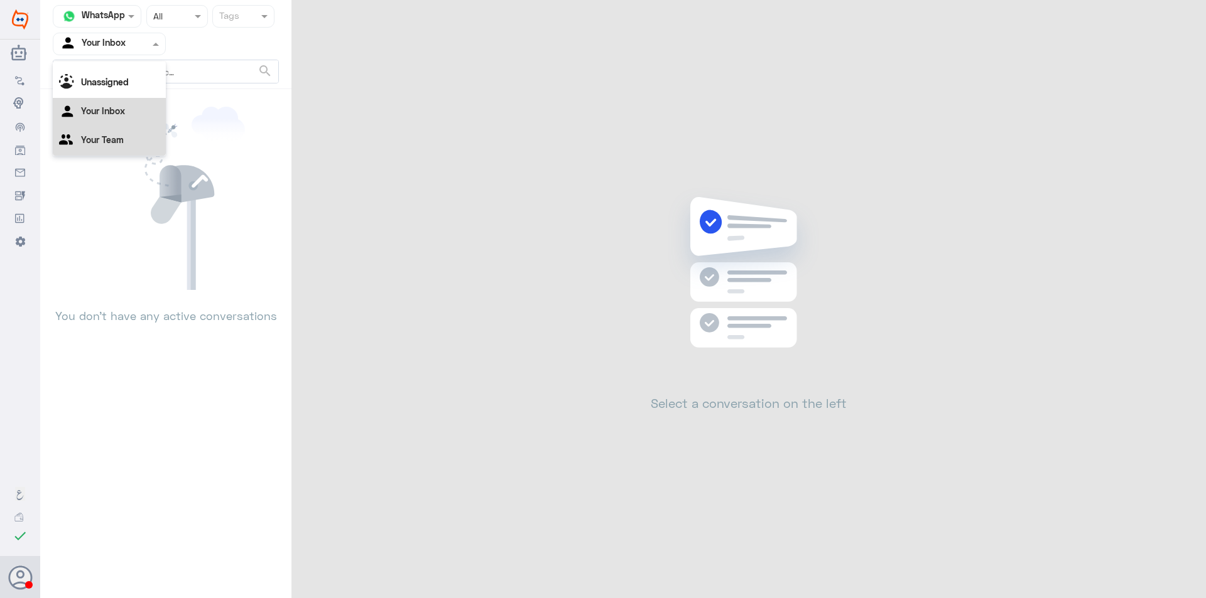
click at [130, 130] on div "Your Team" at bounding box center [109, 141] width 113 height 29
